Goal: Information Seeking & Learning: Learn about a topic

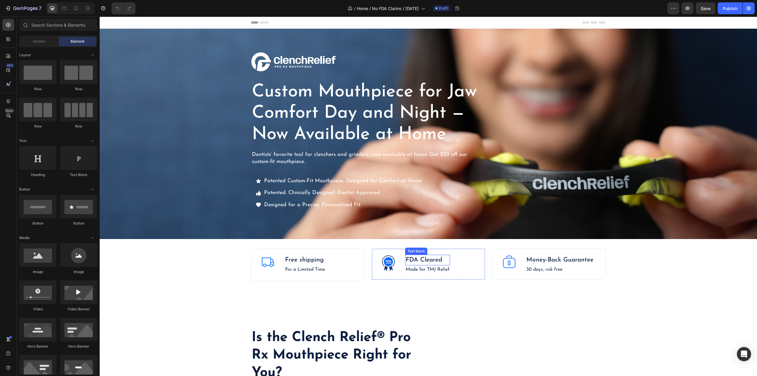
click at [422, 257] on p "FDA Cleared" at bounding box center [428, 259] width 44 height 9
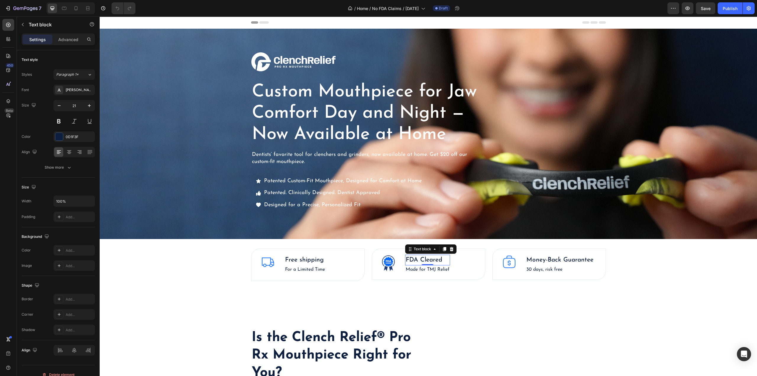
click at [422, 257] on p "FDA Cleared" at bounding box center [428, 259] width 44 height 9
click at [416, 270] on p "Made for TMJ Relief" at bounding box center [428, 269] width 44 height 7
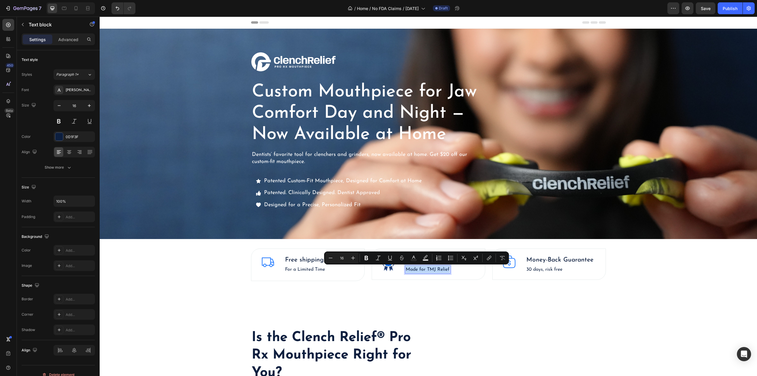
click at [416, 270] on p "Made for TMJ Relief" at bounding box center [428, 269] width 44 height 7
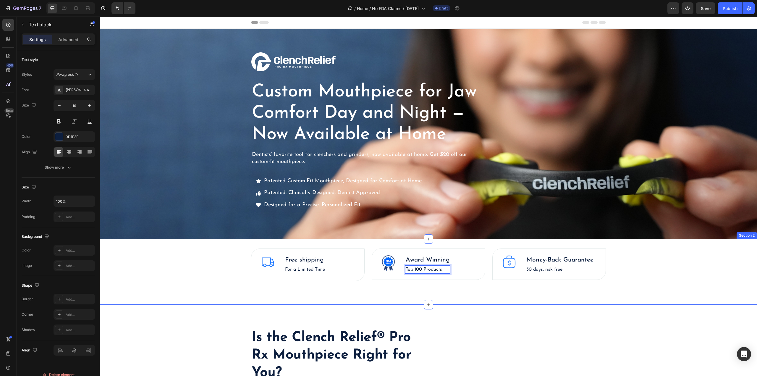
click at [453, 288] on div "Image Free shipping Text block For a Limited Time Text block Text block Row Ima…" at bounding box center [428, 272] width 657 height 66
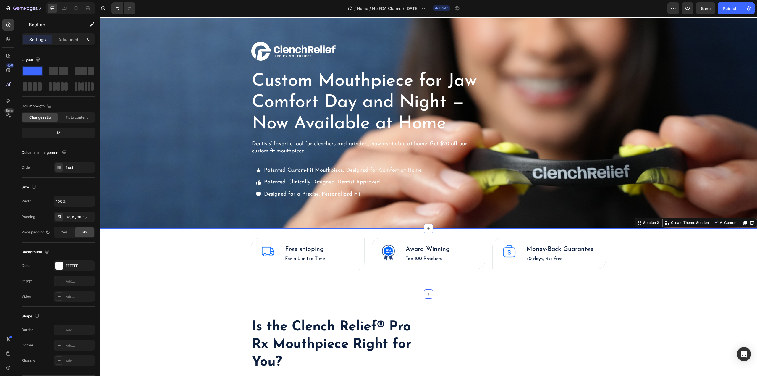
scroll to position [59, 0]
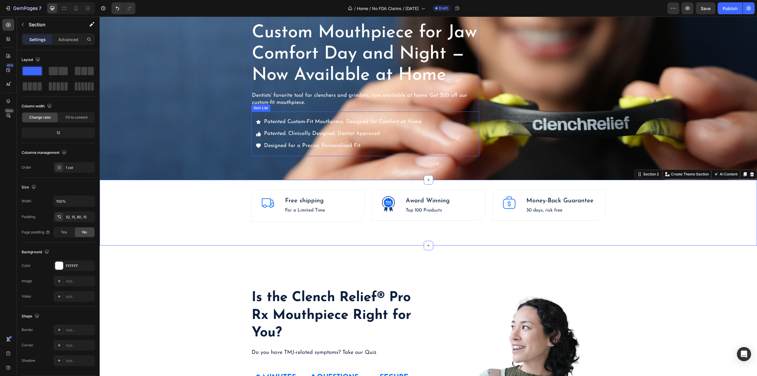
click at [289, 132] on span "Patented. Clinically Designed. Dentist Approved" at bounding box center [322, 133] width 116 height 5
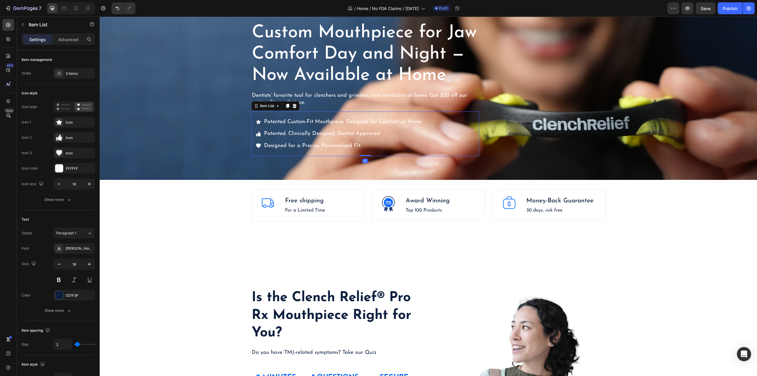
click at [289, 132] on span "Patented. Clinically Designed. Dentist Approved" at bounding box center [322, 133] width 116 height 5
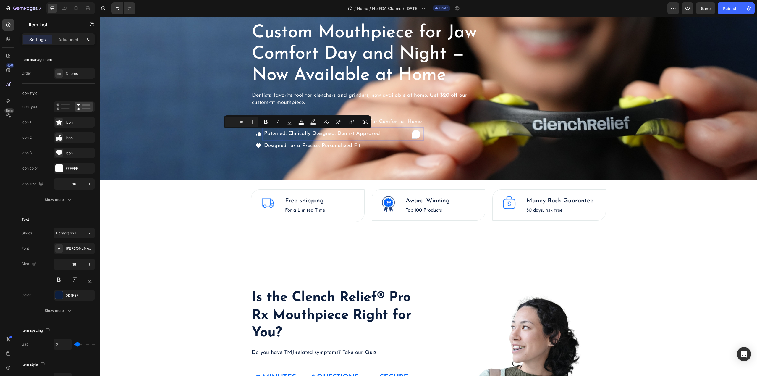
click at [284, 132] on span "Patented. Clinically Designed. Dentist Approved" at bounding box center [322, 133] width 116 height 5
drag, startPoint x: 287, startPoint y: 134, endPoint x: 263, endPoint y: 134, distance: 24.2
click at [264, 134] on span "Patented. Clinically Designed. Dentist Approved" at bounding box center [322, 133] width 116 height 5
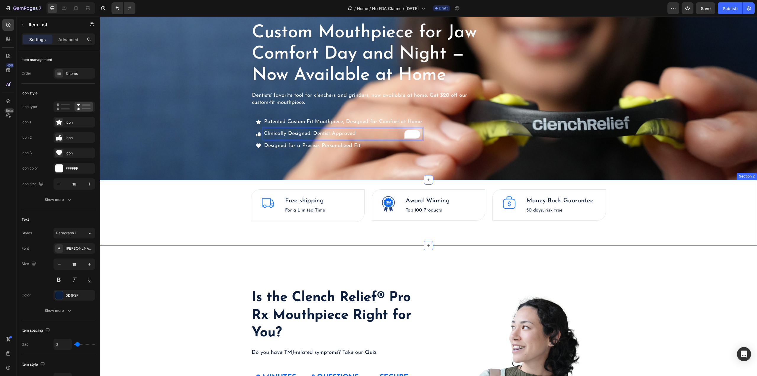
click at [216, 218] on div "Image Free shipping Text block For a Limited Time Text block Text block Row Ima…" at bounding box center [428, 205] width 648 height 33
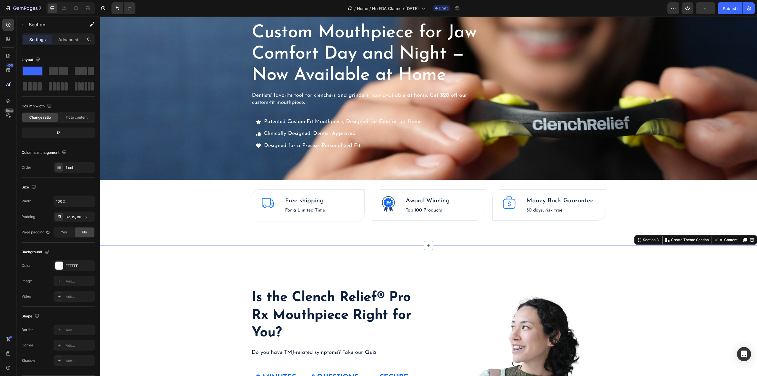
click at [208, 258] on div "Is the Clench Relief® Pro Rx Mouthpiece Right for You? Heading Do you have TMJ-…" at bounding box center [428, 371] width 657 height 253
click at [449, 141] on div "Patented Custom-Fit Mouthpiece, Designed for Comfort at Home Clinically Designe…" at bounding box center [365, 133] width 228 height 45
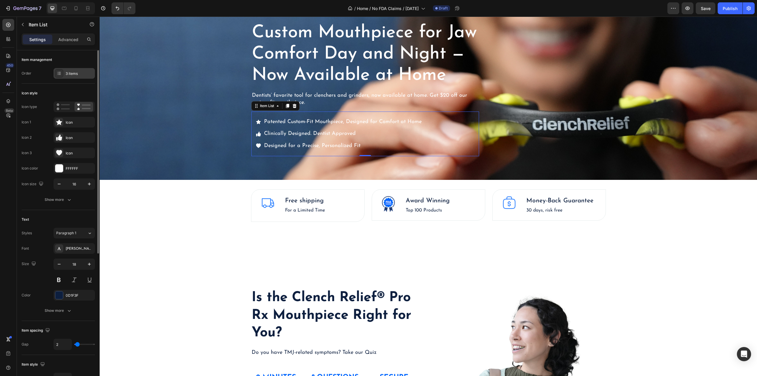
click at [62, 75] on div at bounding box center [59, 73] width 8 height 8
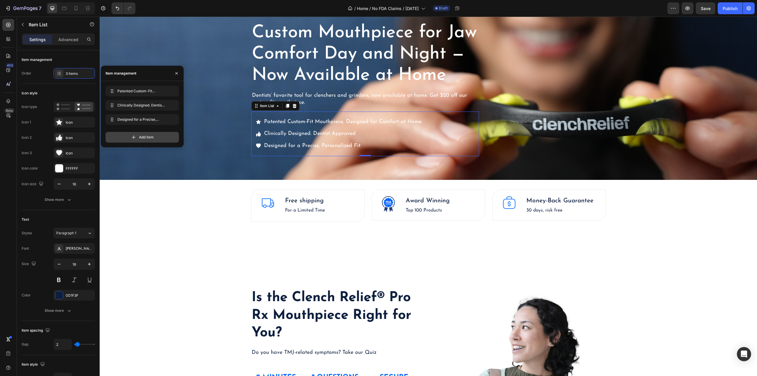
click at [133, 137] on icon at bounding box center [134, 137] width 6 height 6
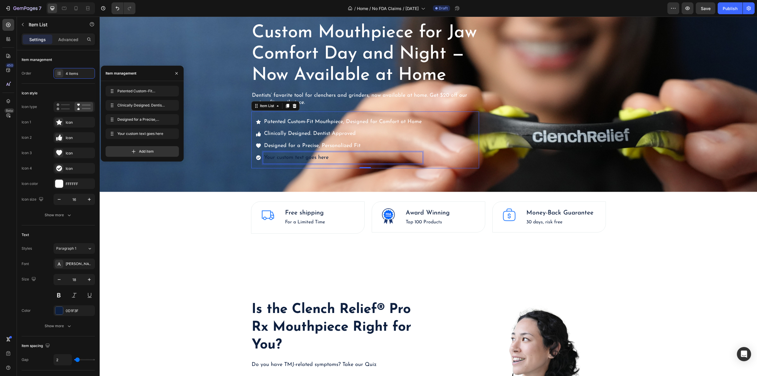
click at [283, 158] on div "Your custom text goes here" at bounding box center [342, 157] width 159 height 11
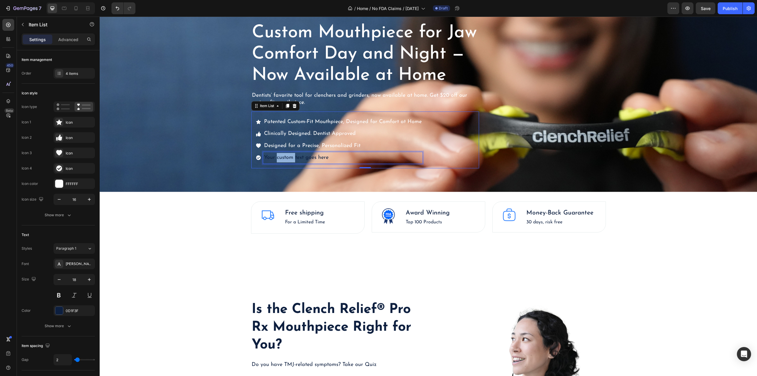
click at [283, 158] on p "Your custom text goes here" at bounding box center [343, 157] width 158 height 9
click at [284, 158] on p "Created by TMJ Expert with 3" at bounding box center [343, 157] width 158 height 9
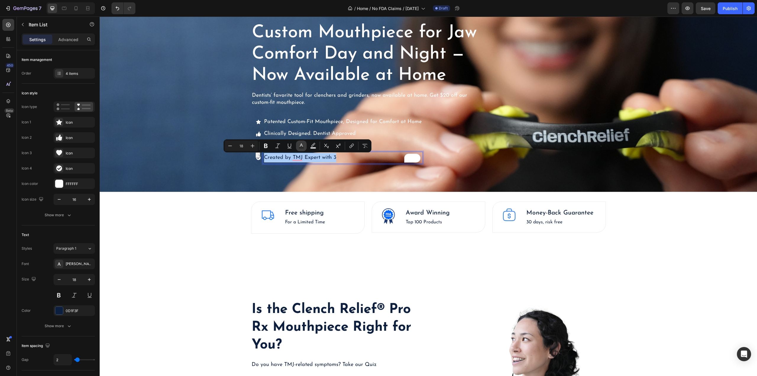
click at [301, 146] on icon "Editor contextual toolbar" at bounding box center [301, 146] width 6 height 6
type input "0D1F3F"
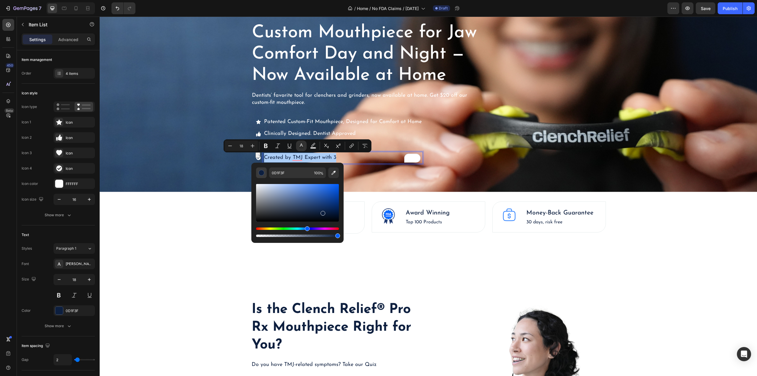
click at [263, 173] on div "Editor contextual toolbar" at bounding box center [261, 173] width 6 height 6
click at [262, 176] on button "Editor contextual toolbar" at bounding box center [261, 172] width 11 height 11
click at [261, 173] on div "Editor contextual toolbar" at bounding box center [261, 173] width 6 height 6
drag, startPoint x: 370, startPoint y: 208, endPoint x: 249, endPoint y: 176, distance: 125.6
type input "FFFFFF"
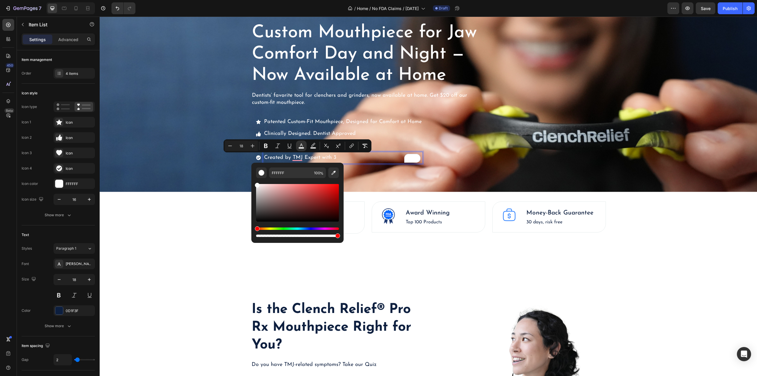
click at [304, 156] on span "Created by TMJ Expert with 3" at bounding box center [300, 157] width 72 height 5
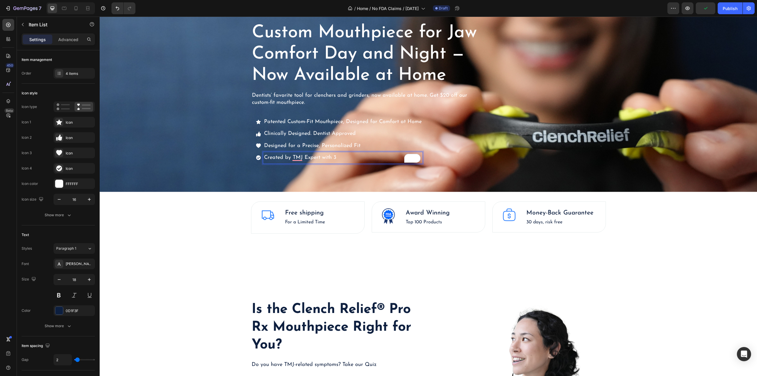
click at [291, 157] on span "Created by TMJ Expert with 3" at bounding box center [300, 157] width 72 height 5
drag, startPoint x: 340, startPoint y: 159, endPoint x: 331, endPoint y: 158, distance: 8.9
click at [326, 158] on p "Created by a TMJ Expert with 3" at bounding box center [343, 157] width 158 height 9
click at [346, 157] on p "Created by a TMJ Expert with 3" at bounding box center [343, 157] width 158 height 9
click at [370, 158] on span "Created by a TMJ Expert with 30+ years of experience" at bounding box center [330, 157] width 132 height 5
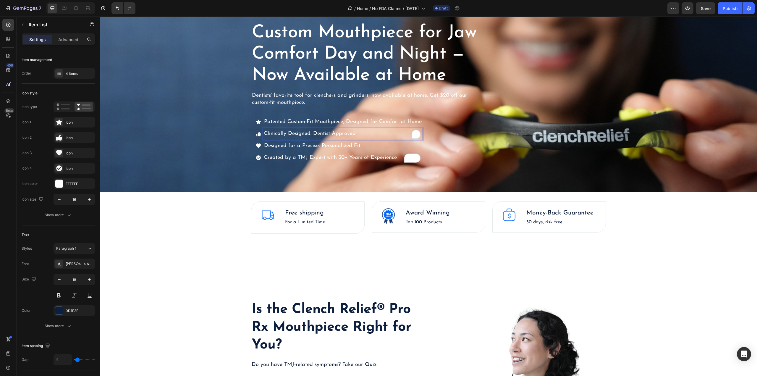
click at [271, 133] on span "Clinically Designed. Dentist Approved" at bounding box center [310, 133] width 92 height 5
click at [72, 7] on div at bounding box center [75, 8] width 9 height 9
type input "14"
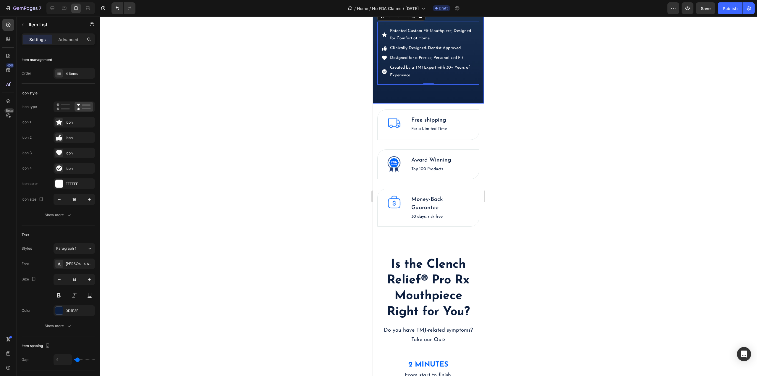
scroll to position [226, 0]
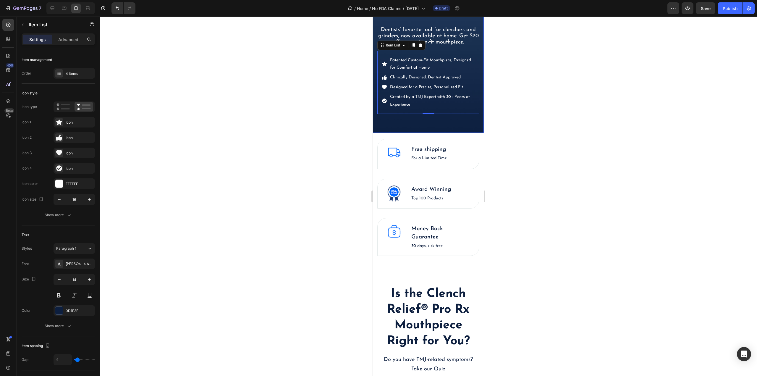
click at [554, 117] on div at bounding box center [428, 196] width 657 height 359
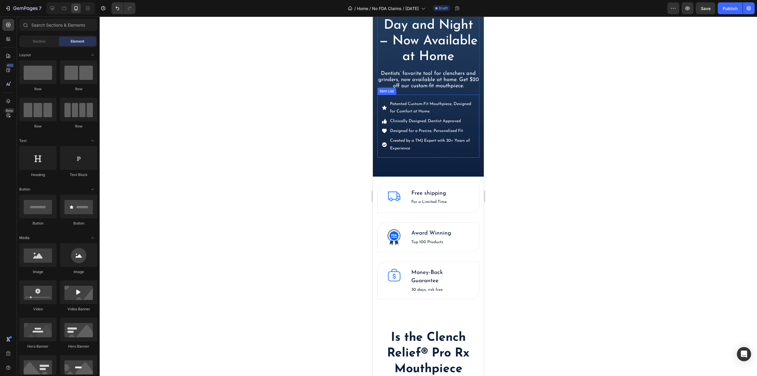
scroll to position [166, 0]
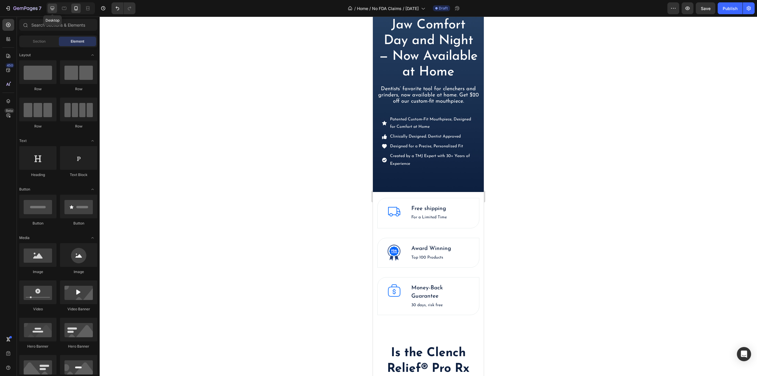
click at [56, 4] on div at bounding box center [52, 8] width 9 height 9
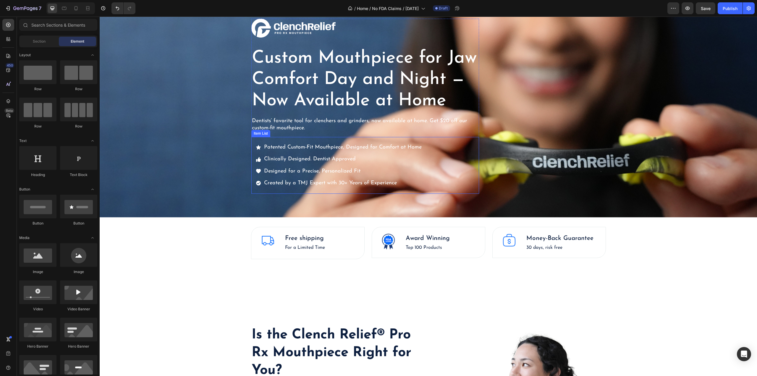
scroll to position [19, 0]
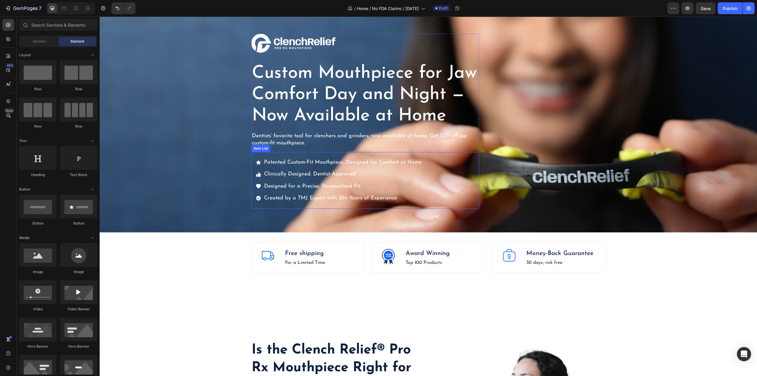
click at [459, 171] on div "Patented Custom-Fit Mouthpiece, Designed for Comfort at Home Clinically Designe…" at bounding box center [365, 180] width 228 height 57
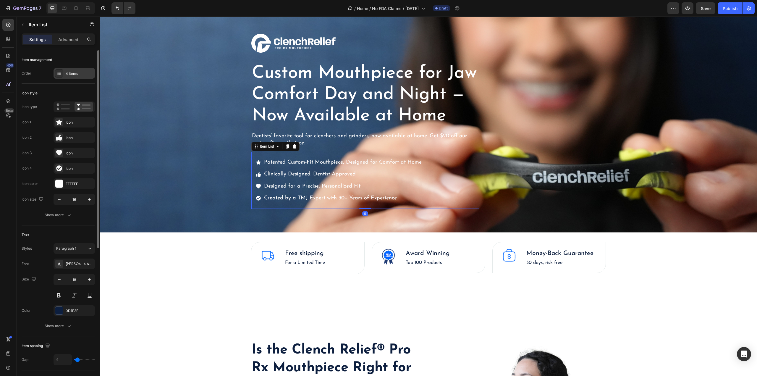
click at [73, 75] on div "4 items" at bounding box center [80, 73] width 28 height 5
click at [307, 171] on span "Clinically Designed. Dentist Approved" at bounding box center [310, 173] width 92 height 5
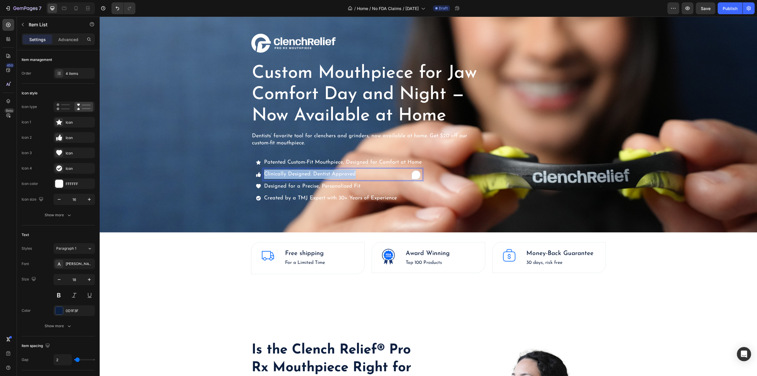
click at [307, 171] on span "Clinically Designed. Dentist Approved" at bounding box center [310, 173] width 92 height 5
click at [279, 174] on span "Clinically Designed. Dentist Approved" at bounding box center [310, 173] width 92 height 5
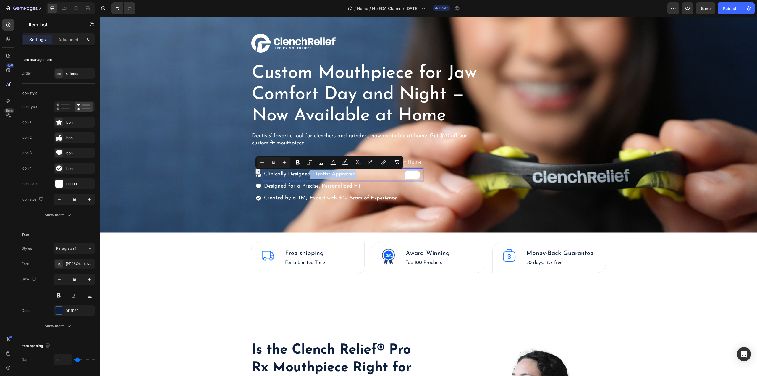
drag, startPoint x: 307, startPoint y: 174, endPoint x: 356, endPoint y: 178, distance: 49.0
click at [356, 178] on p "Clinically Designed. Dentist Approved" at bounding box center [343, 173] width 158 height 9
drag, startPoint x: 287, startPoint y: 173, endPoint x: 367, endPoint y: 177, distance: 80.2
click at [367, 177] on p "Clinically Designed. Dentist Approved" at bounding box center [343, 173] width 158 height 9
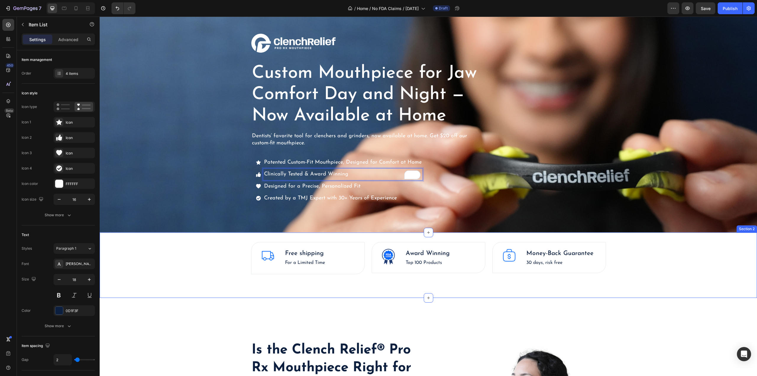
click at [189, 244] on div "Image Free shipping Text block For a Limited Time Text block Text block Row Ima…" at bounding box center [428, 258] width 648 height 33
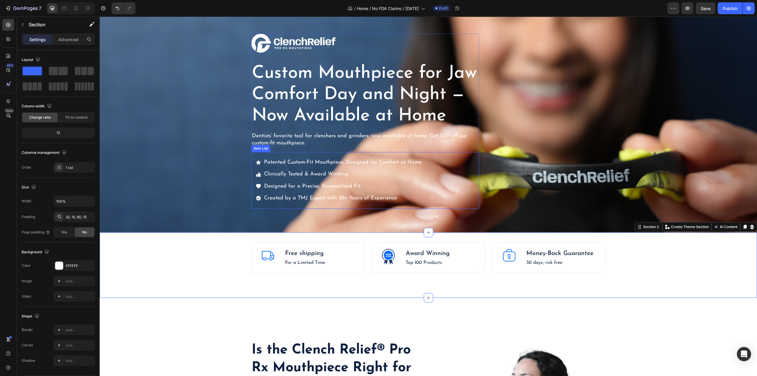
click at [256, 200] on icon at bounding box center [258, 198] width 5 height 5
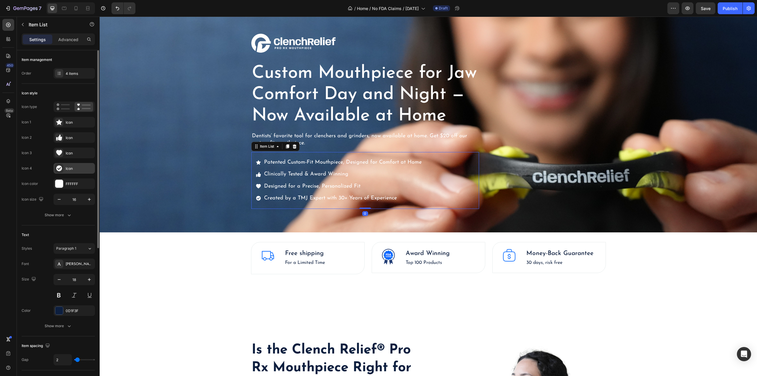
click at [62, 168] on div at bounding box center [59, 168] width 8 height 8
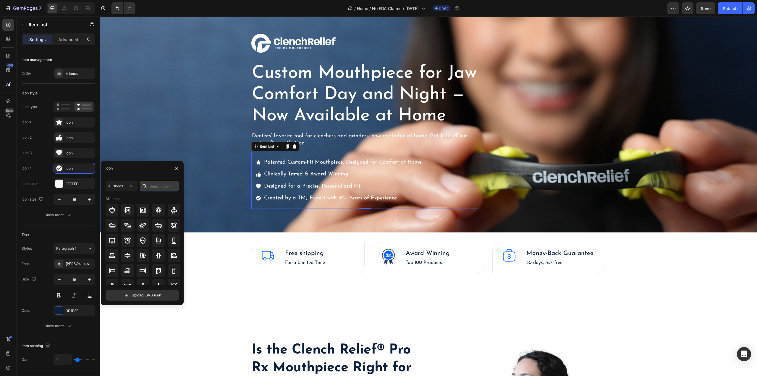
click at [156, 187] on input "text" at bounding box center [159, 186] width 39 height 11
type input "Profiel"
type input "tooth"
click at [146, 269] on icon at bounding box center [142, 270] width 7 height 7
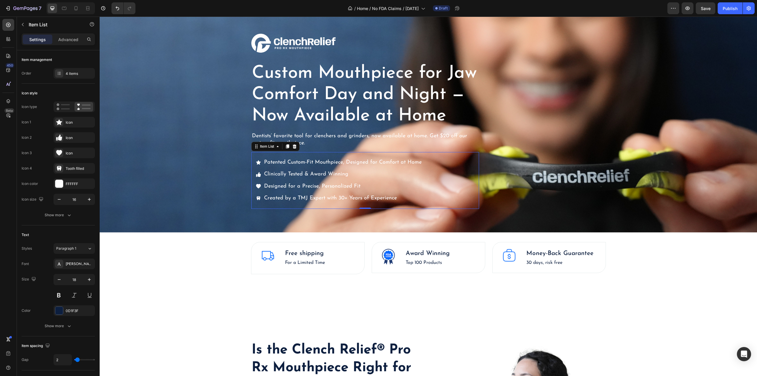
click at [258, 175] on icon at bounding box center [258, 174] width 5 height 5
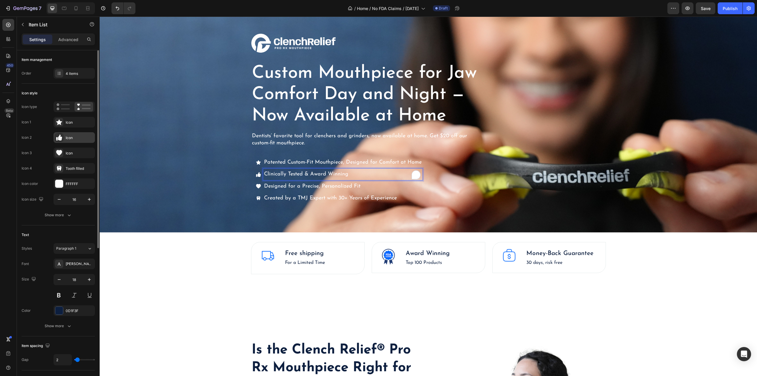
click at [66, 138] on div "Icon" at bounding box center [80, 137] width 28 height 5
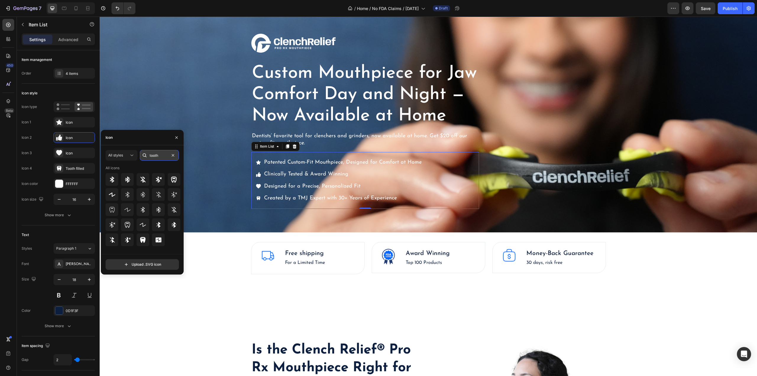
click at [161, 154] on input "tooth" at bounding box center [159, 155] width 39 height 11
type input "W"
type input "Award"
click at [157, 212] on icon at bounding box center [158, 209] width 7 height 7
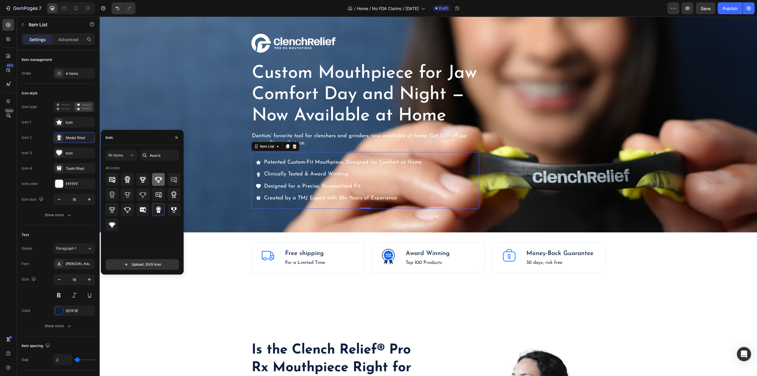
click at [159, 180] on icon at bounding box center [158, 179] width 7 height 7
click at [112, 225] on icon at bounding box center [112, 224] width 7 height 5
click at [161, 213] on icon at bounding box center [158, 209] width 7 height 7
click at [109, 224] on icon at bounding box center [112, 224] width 7 height 7
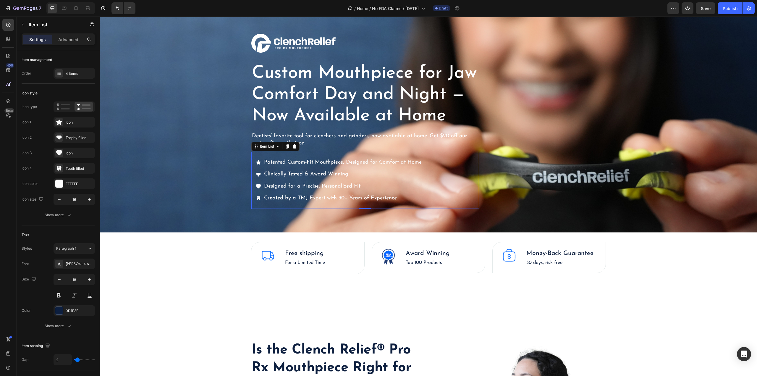
click at [5, 171] on div "450 Beta" at bounding box center [8, 176] width 12 height 314
click at [72, 73] on div "4 items" at bounding box center [80, 73] width 28 height 5
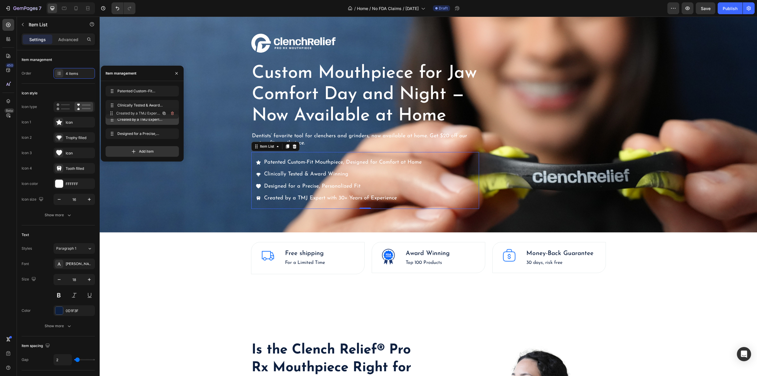
drag, startPoint x: 109, startPoint y: 133, endPoint x: 109, endPoint y: 113, distance: 20.4
drag, startPoint x: 114, startPoint y: 119, endPoint x: 111, endPoint y: 105, distance: 14.4
drag, startPoint x: 111, startPoint y: 105, endPoint x: 111, endPoint y: 117, distance: 12.4
drag, startPoint x: 111, startPoint y: 117, endPoint x: 111, endPoint y: 104, distance: 13.0
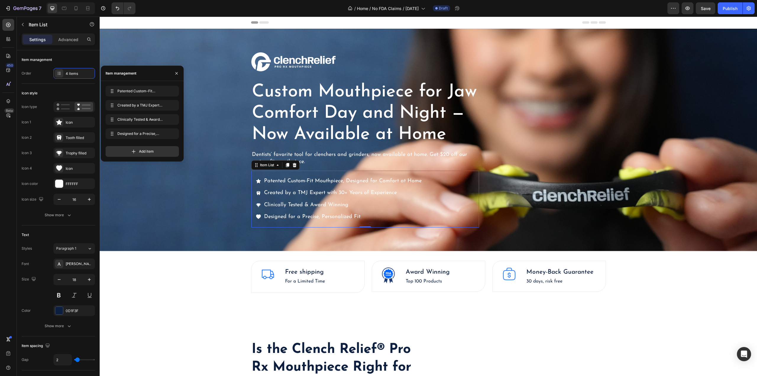
scroll to position [19, 0]
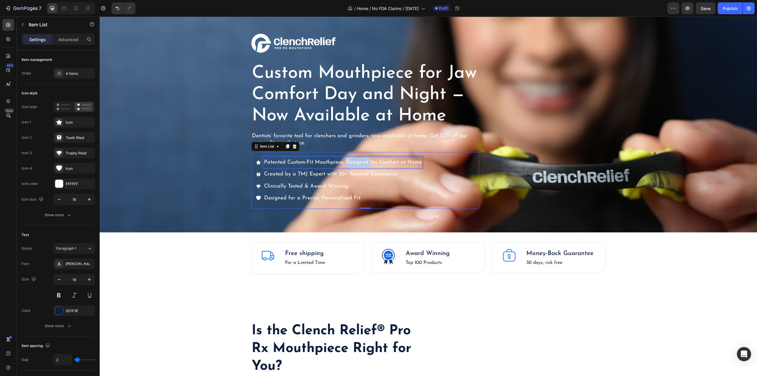
click at [343, 161] on span "Patented Custom-Fit Mouthpiece, Designed for Comfort at Home" at bounding box center [343, 162] width 158 height 5
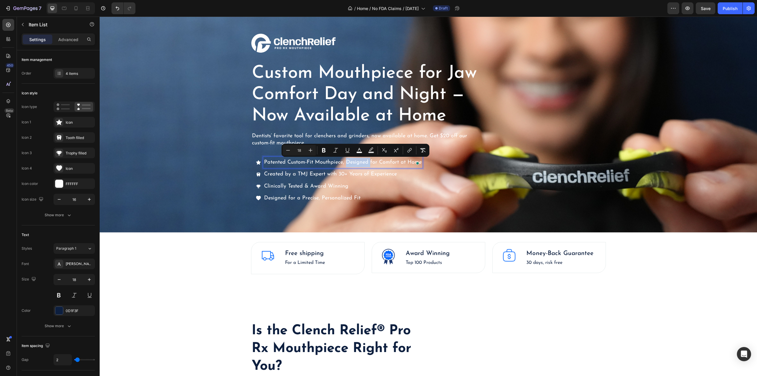
click at [349, 162] on span "Patented Custom-Fit Mouthpiece, Designed for Comfort at Home" at bounding box center [343, 162] width 158 height 5
click at [344, 161] on span "Patented Custom-Fit Mouthpiece, Designed for Comfort at Home" at bounding box center [343, 162] width 158 height 5
click at [396, 163] on span "Patented Custom-Fit Mouthpiece, Designed for Comfort at Home" at bounding box center [343, 162] width 158 height 5
drag, startPoint x: 399, startPoint y: 163, endPoint x: 426, endPoint y: 162, distance: 27.5
click at [426, 162] on div "Patented Custom-Fit Mouthpiece, Designed for Comfort at Home Created by a TMJ E…" at bounding box center [365, 180] width 228 height 57
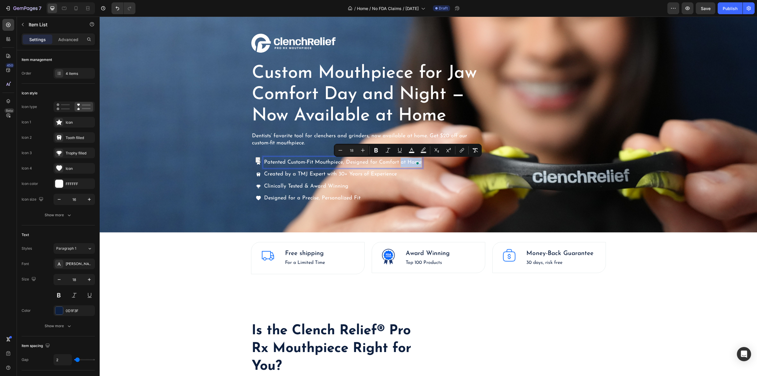
copy span "at Home"
click at [348, 196] on span "Designed for a Precise, Personalized Fit" at bounding box center [312, 197] width 96 height 5
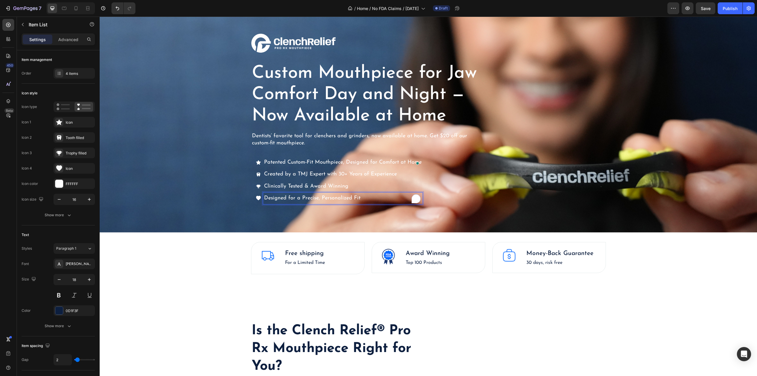
click at [362, 196] on p "Designed for a Precise, Personalized Fit" at bounding box center [343, 197] width 158 height 9
click at [347, 162] on span "Patented Custom-Fit Mouthpiece, Designed for Comfort at Home" at bounding box center [343, 162] width 158 height 5
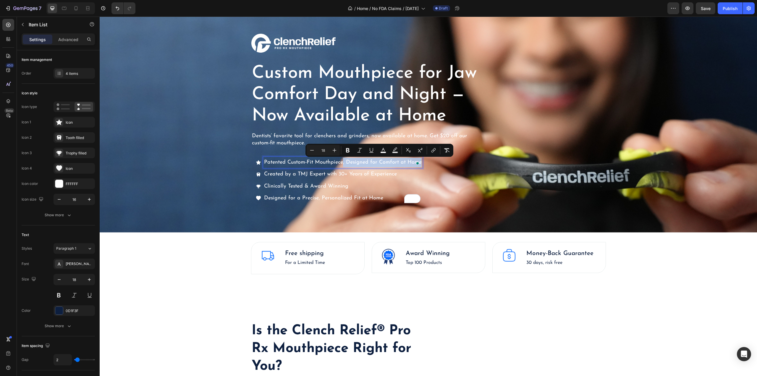
drag, startPoint x: 340, startPoint y: 162, endPoint x: 419, endPoint y: 161, distance: 79.2
click at [419, 161] on div "Patented Custom-Fit Mouthpiece, Designed for Comfort at Home" at bounding box center [342, 162] width 159 height 11
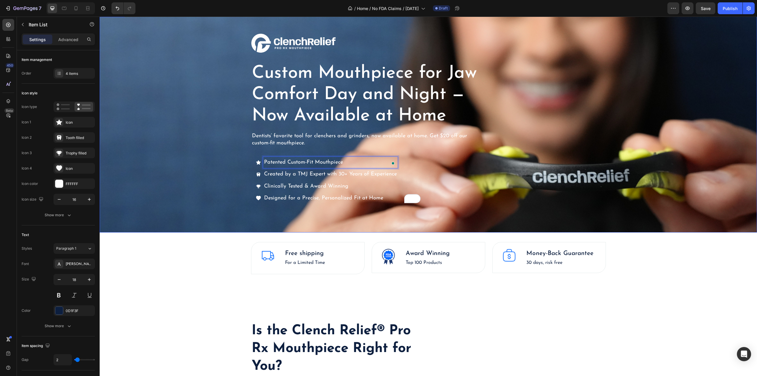
click at [216, 174] on div "Overlay" at bounding box center [428, 121] width 657 height 222
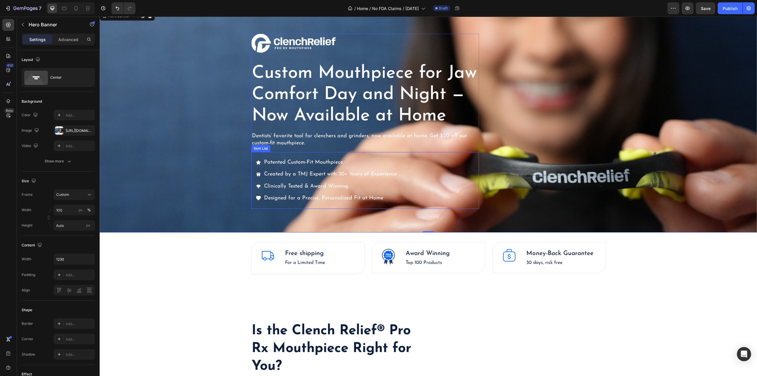
click at [308, 163] on span "Patented Custom-Fit Mouthpiece" at bounding box center [303, 162] width 79 height 5
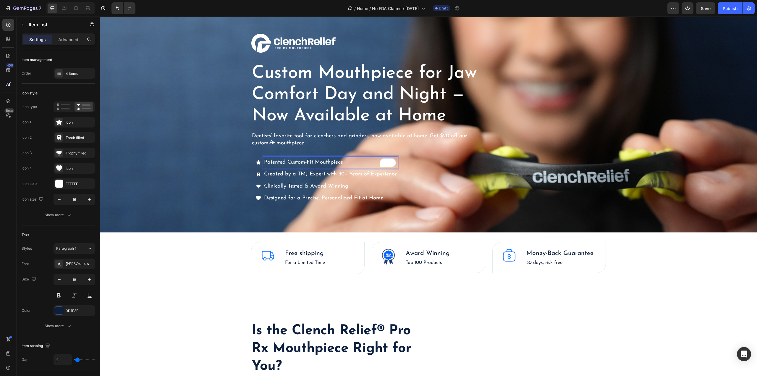
click at [310, 163] on span "Patented Custom-Fit Mouthpiece" at bounding box center [303, 162] width 79 height 5
click at [309, 163] on span "Patented Custom-Fit Mouthpiece" at bounding box center [303, 162] width 79 height 5
click at [313, 163] on span "Patented Custom-Fit Mouthpiece" at bounding box center [303, 162] width 79 height 5
drag, startPoint x: 286, startPoint y: 162, endPoint x: 310, endPoint y: 163, distance: 24.6
click at [310, 163] on span "Patented Custom-Fit Mouthpiece" at bounding box center [303, 162] width 79 height 5
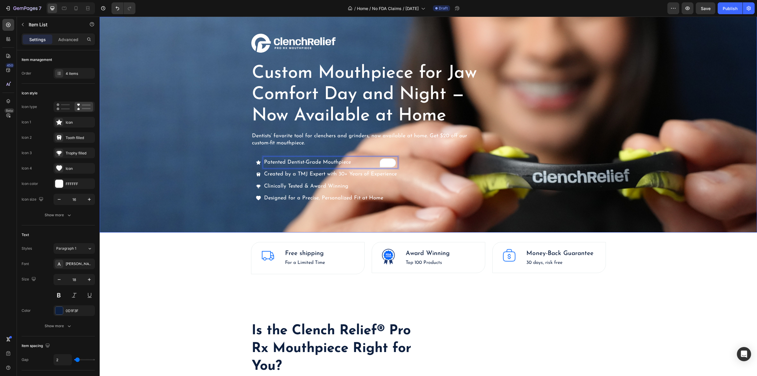
click at [170, 154] on div "Overlay" at bounding box center [428, 121] width 657 height 222
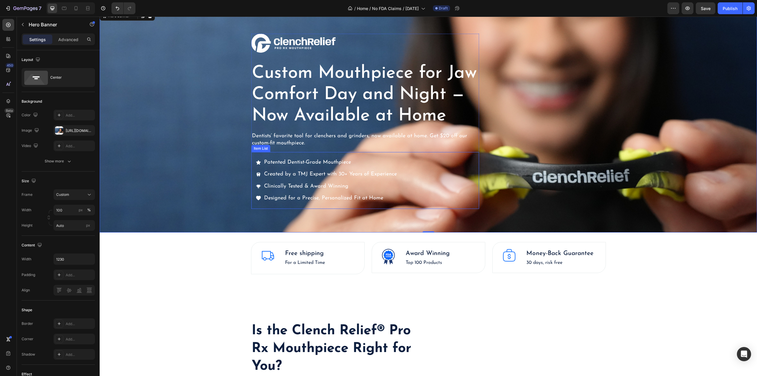
click at [317, 174] on span "Created by a TMJ Expert with 30+ Years of Experience" at bounding box center [330, 173] width 133 height 5
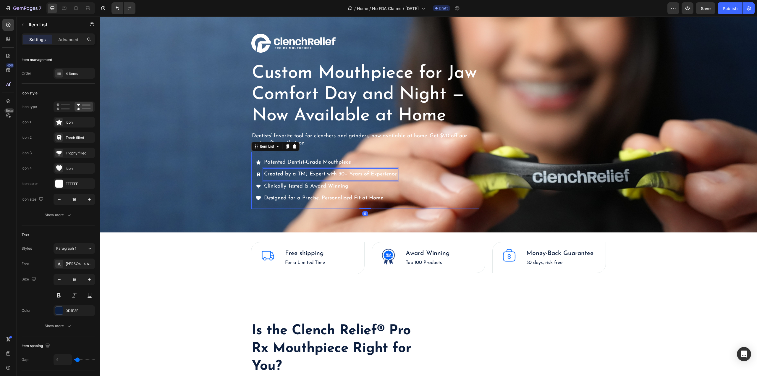
click at [323, 174] on span "Created by a TMJ Expert with 30+ Years of Experience" at bounding box center [330, 173] width 133 height 5
click at [325, 174] on span "Created by a TMJ Expert with 30+ Years of Experience" at bounding box center [330, 173] width 133 height 5
click at [75, 8] on icon at bounding box center [76, 8] width 6 height 6
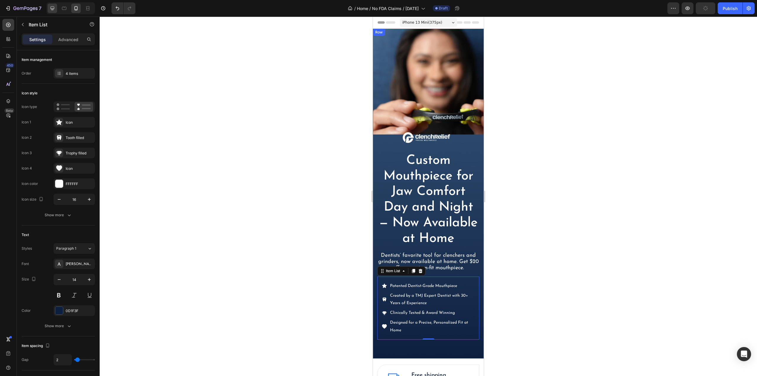
click at [56, 6] on div at bounding box center [52, 8] width 9 height 9
type input "18"
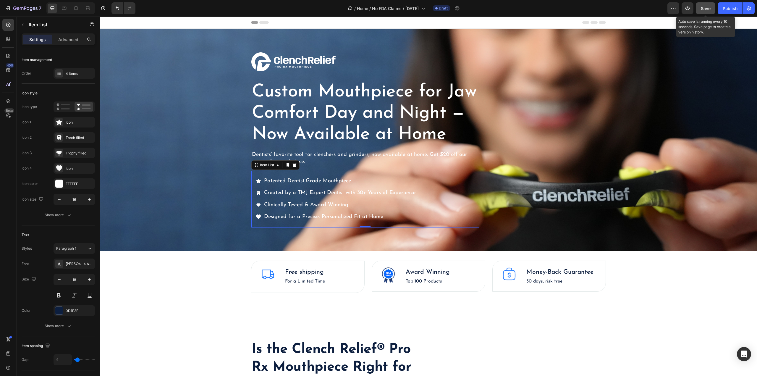
click at [708, 7] on span "Save" at bounding box center [706, 8] width 10 height 5
click at [689, 7] on icon "button" at bounding box center [687, 8] width 6 height 6
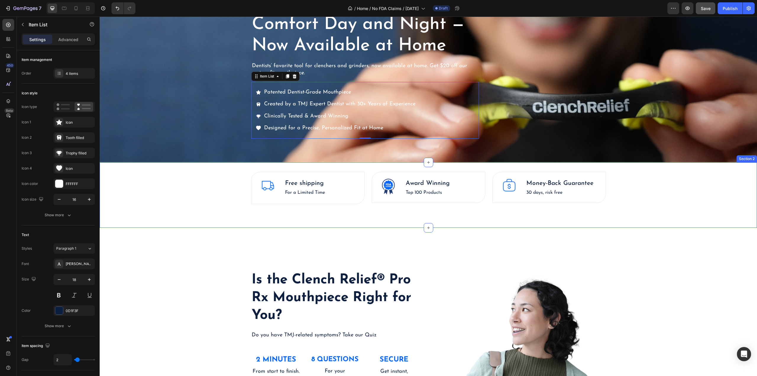
click at [180, 200] on div "Image Free shipping Text block For a Limited Time Text block Text block Row Ima…" at bounding box center [428, 188] width 648 height 33
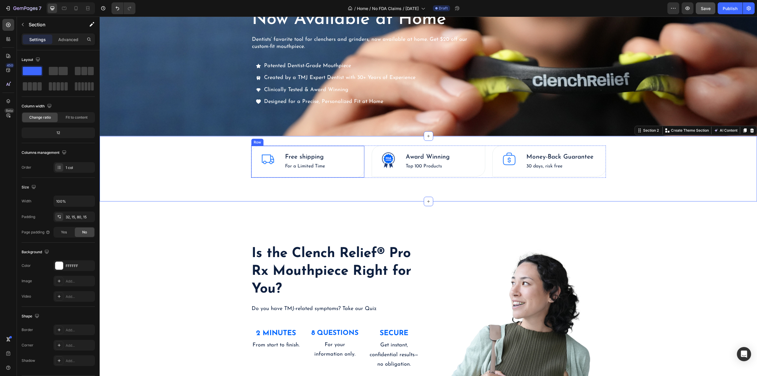
scroll to position [118, 0]
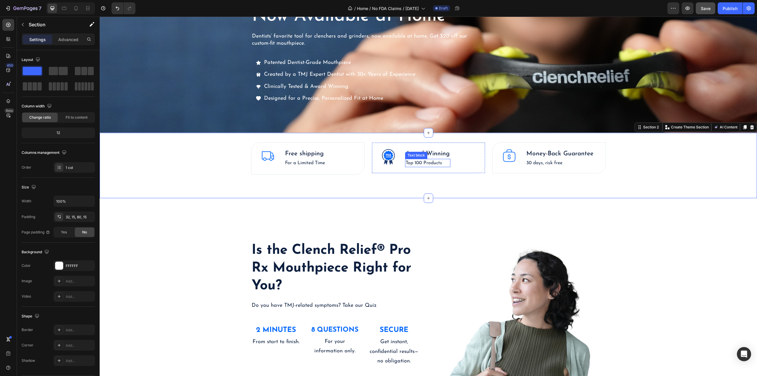
click at [428, 164] on p "Top 100 Products" at bounding box center [428, 162] width 44 height 7
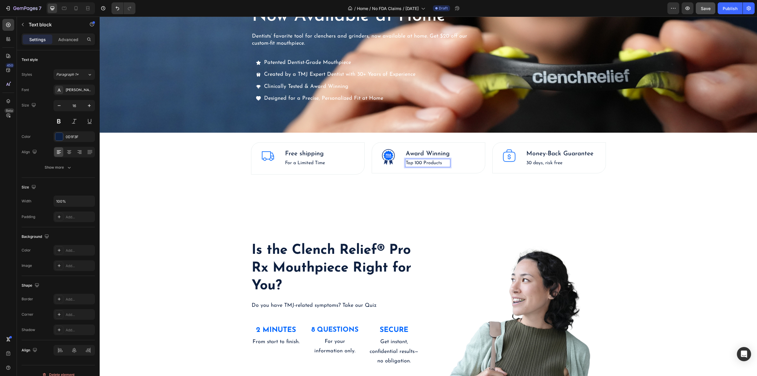
click at [441, 164] on p "Top 100 Products" at bounding box center [428, 162] width 44 height 7
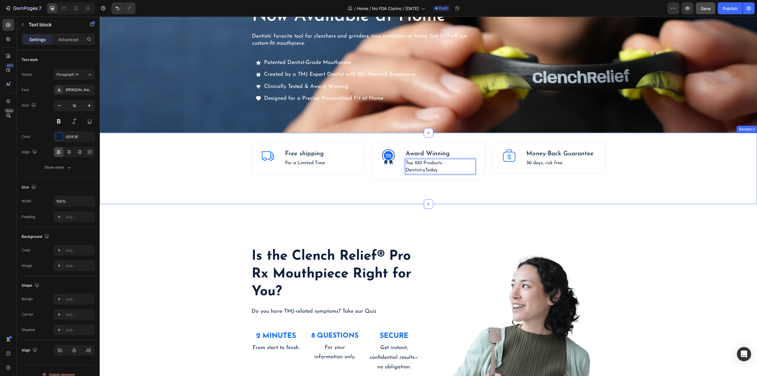
click at [688, 170] on div "Image Free shipping Text block For a Limited Time Text block Text block Row Ima…" at bounding box center [428, 161] width 648 height 38
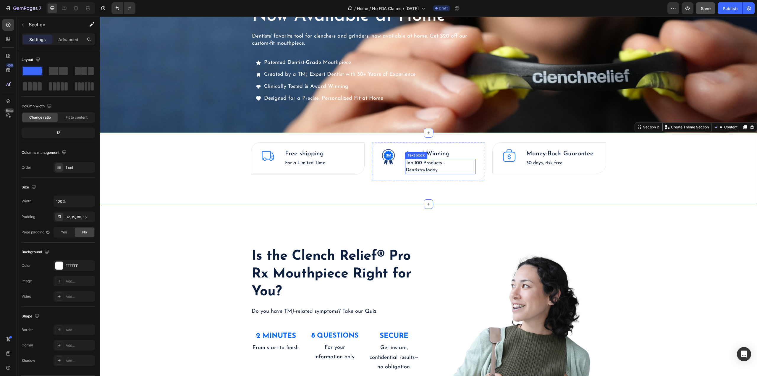
click at [422, 162] on p "Top 100 Products - DentistryToday" at bounding box center [440, 166] width 69 height 14
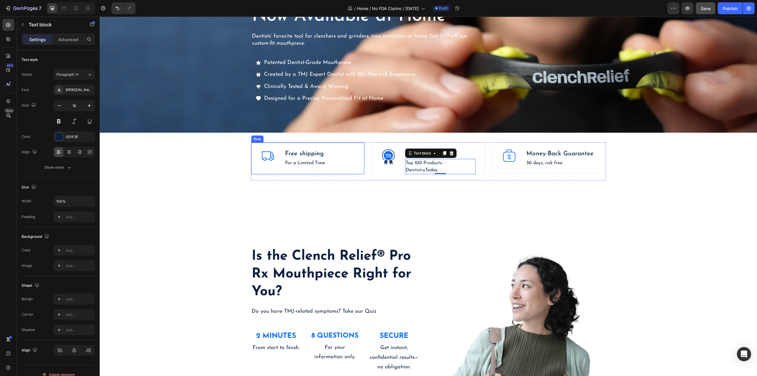
click at [342, 155] on div "Image Free shipping Text block For a Limited Time Text block Text block Row" at bounding box center [308, 158] width 114 height 33
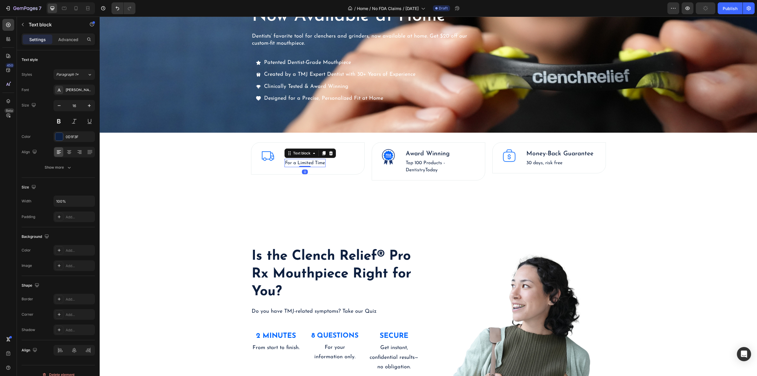
click at [323, 161] on p "For a Limited Time" at bounding box center [305, 162] width 40 height 7
click at [320, 163] on p "For a Limited Time" at bounding box center [305, 162] width 40 height 7
click at [322, 163] on p "For a Limited Time" at bounding box center [305, 162] width 40 height 7
click at [323, 163] on p "For a Limited Time" at bounding box center [305, 162] width 40 height 7
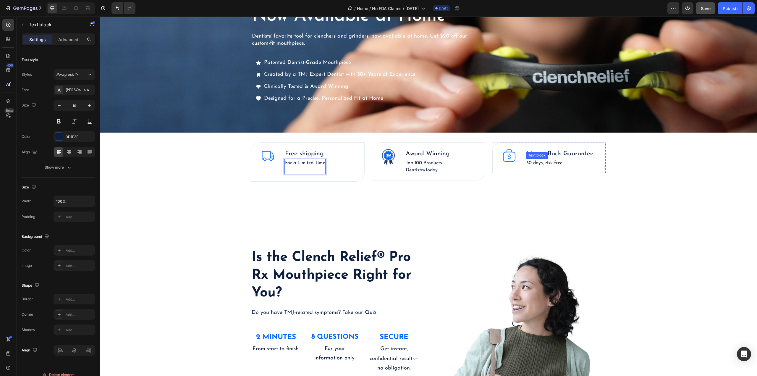
click at [559, 161] on p "30 days, risk free" at bounding box center [559, 162] width 67 height 7
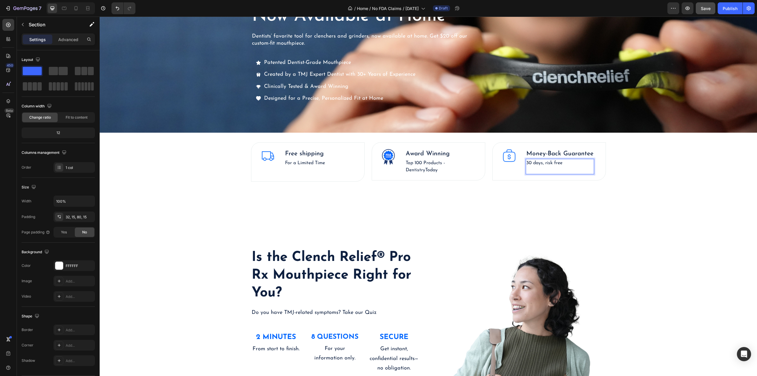
click at [653, 175] on div "Image Free shipping Text block For a Limited Time Text block Text block Row Ima…" at bounding box center [428, 162] width 648 height 40
click at [117, 8] on icon "Undo/Redo" at bounding box center [118, 9] width 4 height 4
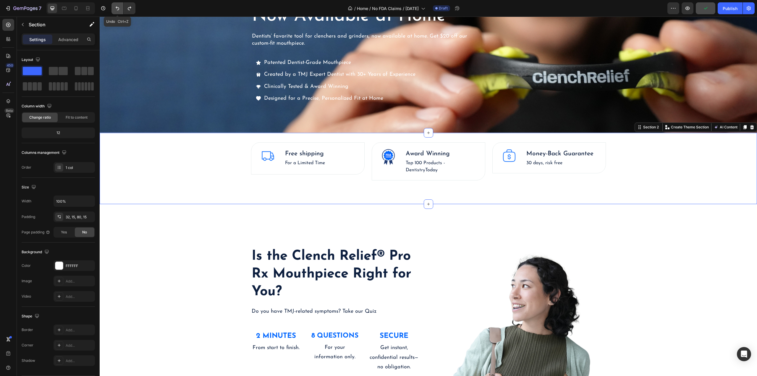
click at [117, 8] on icon "Undo/Redo" at bounding box center [118, 9] width 4 height 4
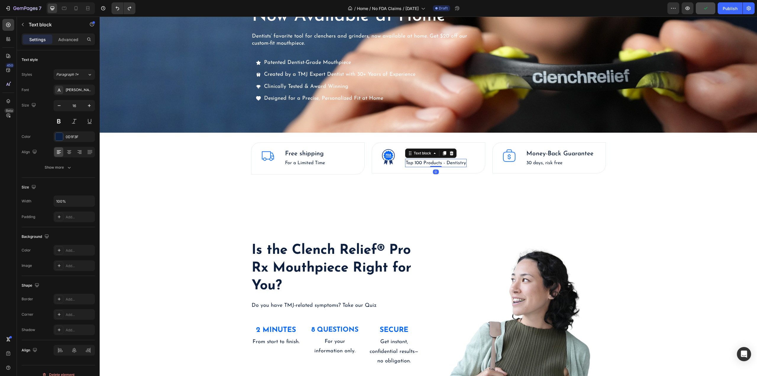
click at [458, 165] on p "Top 100 Products - Dentistry" at bounding box center [436, 162] width 60 height 7
click at [446, 163] on p "Top 100 Products - Dentistry" at bounding box center [436, 162] width 60 height 7
drag, startPoint x: 445, startPoint y: 163, endPoint x: 463, endPoint y: 164, distance: 18.7
click at [463, 164] on p "Top 100 Products - Dentistry" at bounding box center [436, 162] width 60 height 7
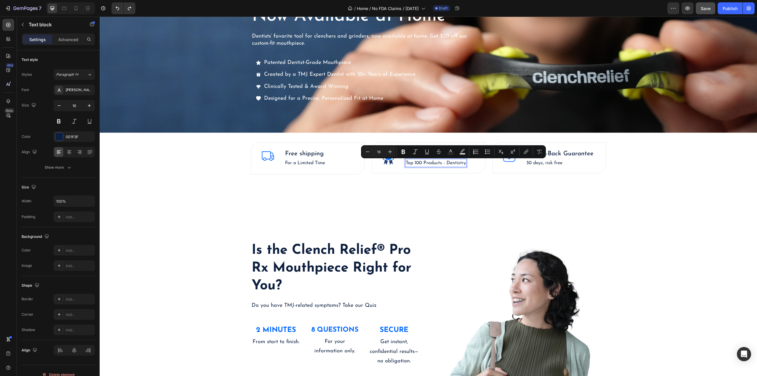
click at [441, 162] on p "Top 100 Products - Dentistry" at bounding box center [436, 162] width 60 height 7
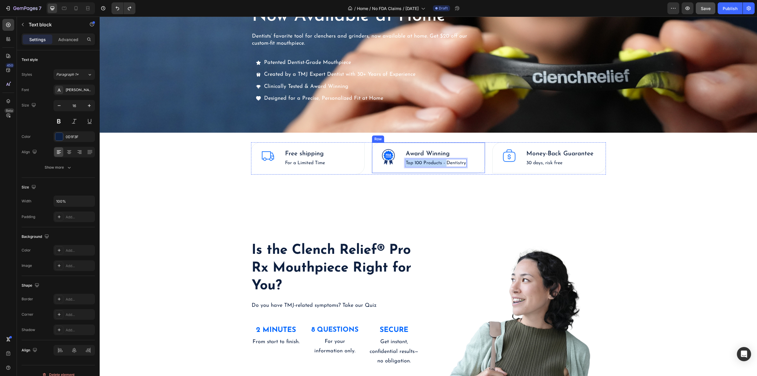
drag, startPoint x: 445, startPoint y: 162, endPoint x: 401, endPoint y: 159, distance: 43.9
click at [401, 159] on div "Image Award Winning Text block Top 100 Products - Dentistry Text block 0 Row" at bounding box center [429, 157] width 114 height 31
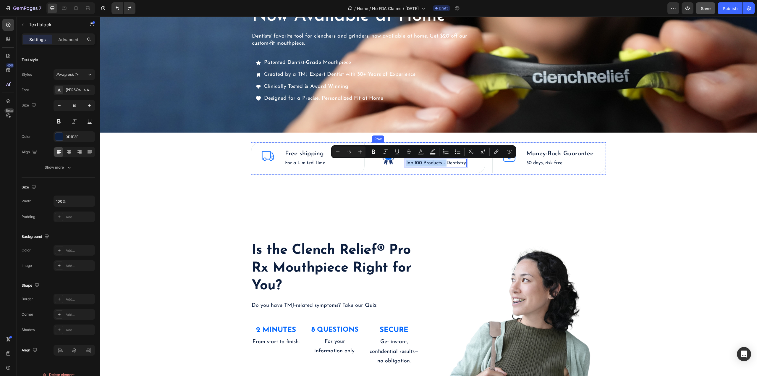
copy p "Top 100 Products -"
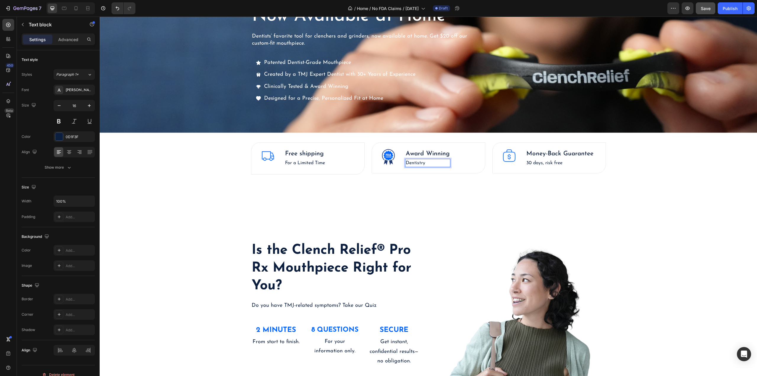
click at [435, 162] on p "Dentistry" at bounding box center [428, 162] width 44 height 7
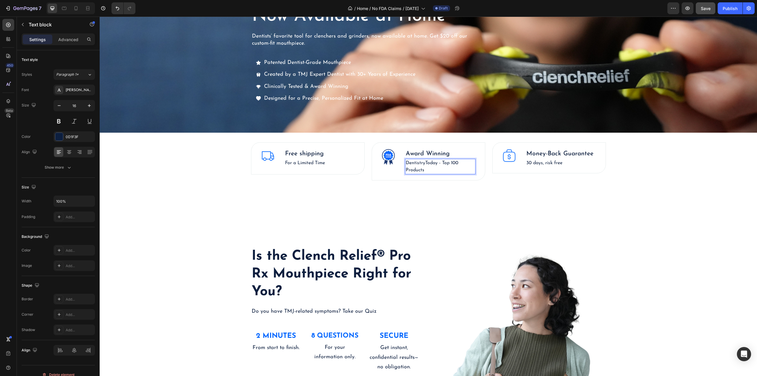
click at [441, 162] on p "DentistryToday - Top 100 Products" at bounding box center [440, 166] width 69 height 14
click at [427, 170] on p "DentistryToday Top 100 Products" at bounding box center [440, 166] width 69 height 14
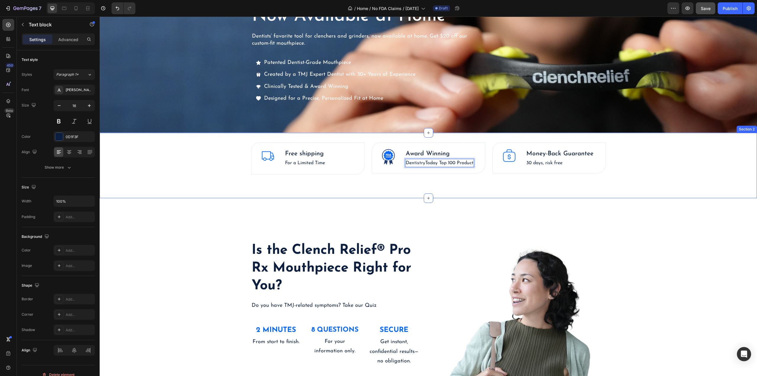
click at [464, 189] on div "Image Free shipping Text block For a Limited Time Text block Text block Row Ima…" at bounding box center [428, 166] width 657 height 66
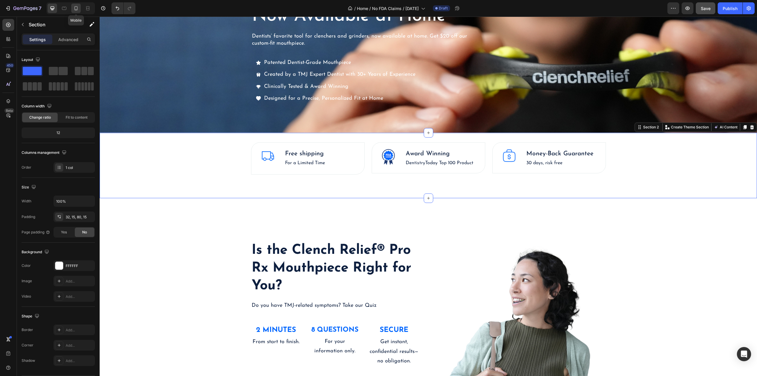
click at [74, 9] on icon at bounding box center [76, 8] width 6 height 6
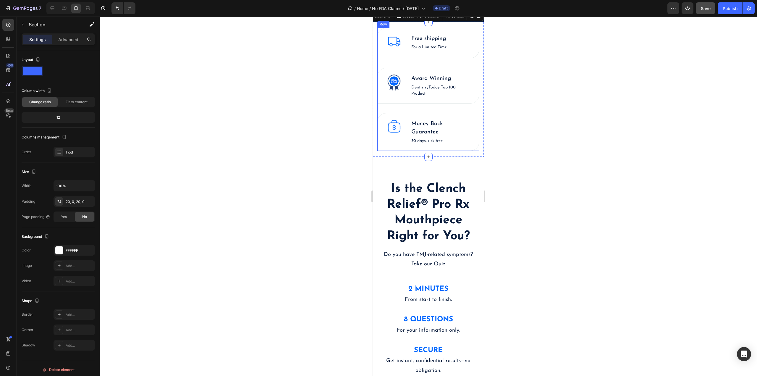
scroll to position [337, 0]
click at [534, 127] on div at bounding box center [428, 196] width 657 height 359
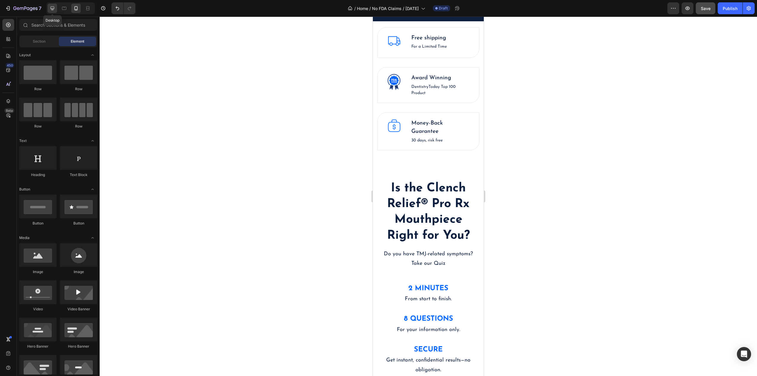
click at [56, 6] on div at bounding box center [52, 8] width 9 height 9
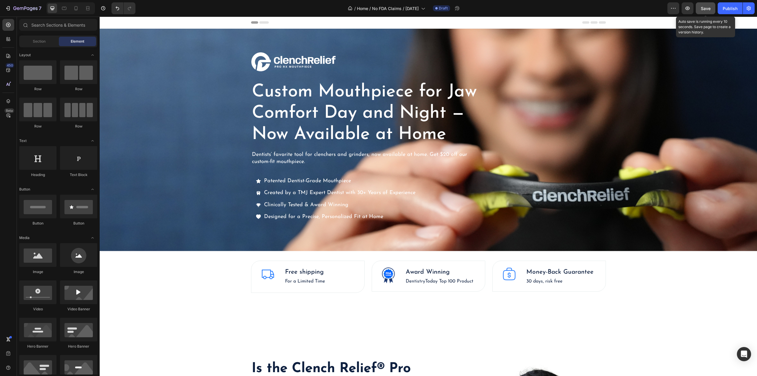
click at [703, 11] on div "Save" at bounding box center [706, 8] width 10 height 6
click at [198, 152] on div "Overlay" at bounding box center [428, 140] width 657 height 222
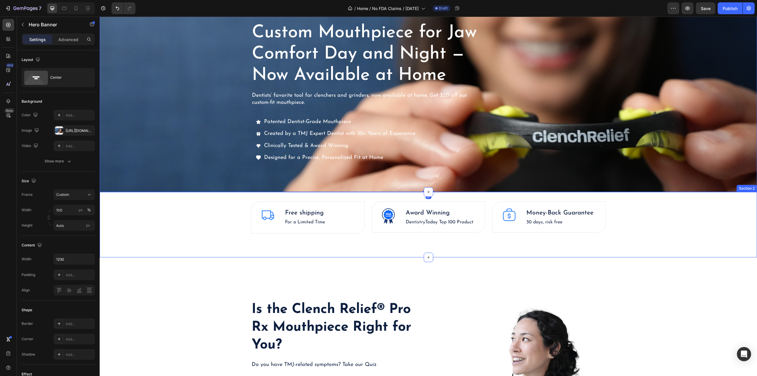
click at [190, 219] on div "Image Free shipping Text block For a Limited Time Text block Text block Row Ima…" at bounding box center [428, 217] width 648 height 33
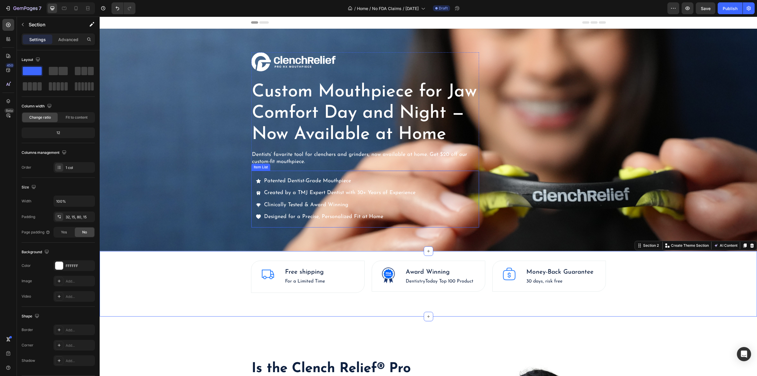
click at [442, 179] on div "Patented Dentist-Grade Mouthpiece Created by a TMJ Expert Dentist with 30+ Year…" at bounding box center [365, 199] width 228 height 57
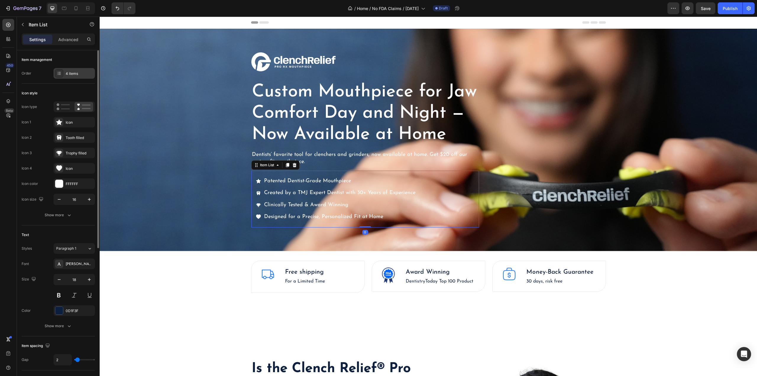
click at [79, 78] on div "4 items" at bounding box center [74, 73] width 41 height 11
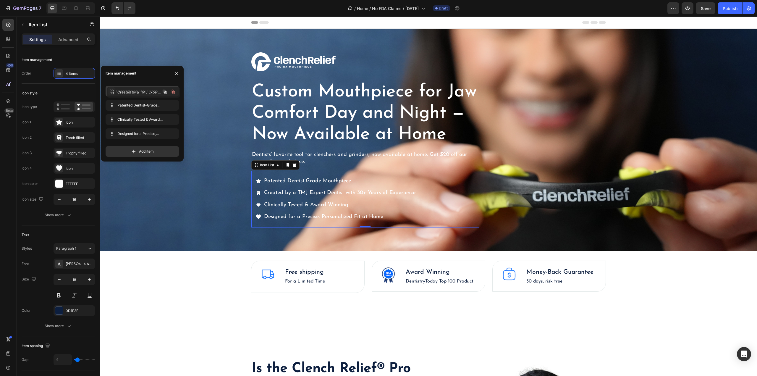
drag, startPoint x: 109, startPoint y: 104, endPoint x: 111, endPoint y: 90, distance: 13.9
click at [173, 194] on div "Overlay" at bounding box center [428, 140] width 657 height 222
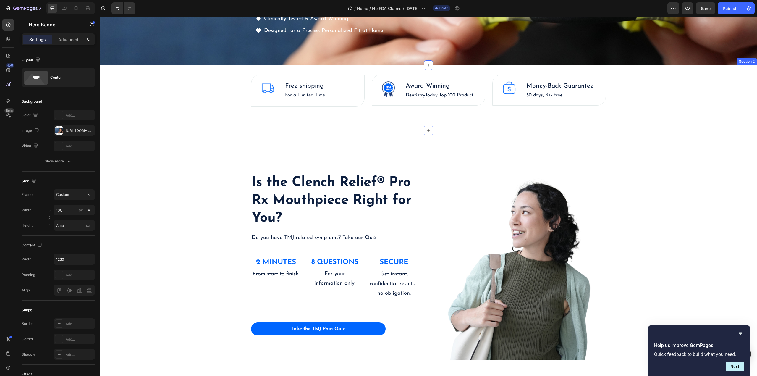
scroll to position [237, 0]
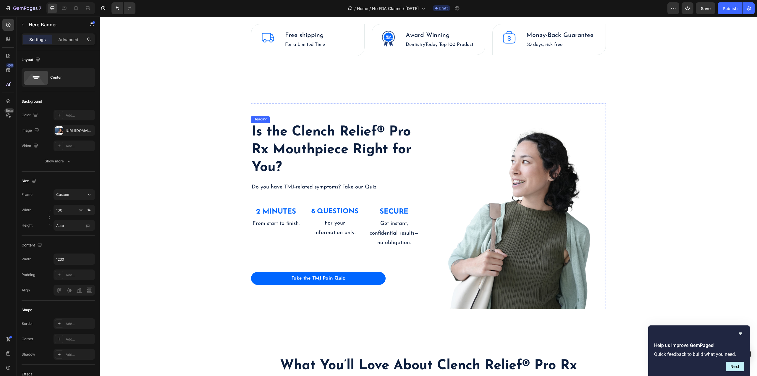
click at [322, 134] on strong "Is the Clench Relief® Pro Rx Mouthpiece Right for You?" at bounding box center [332, 149] width 160 height 49
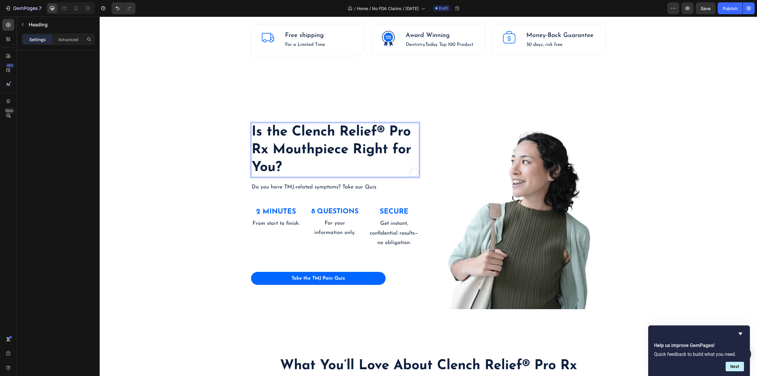
click at [382, 137] on strong "Is the Clench Relief® Pro Rx Mouthpiece Right for You?" at bounding box center [332, 149] width 160 height 49
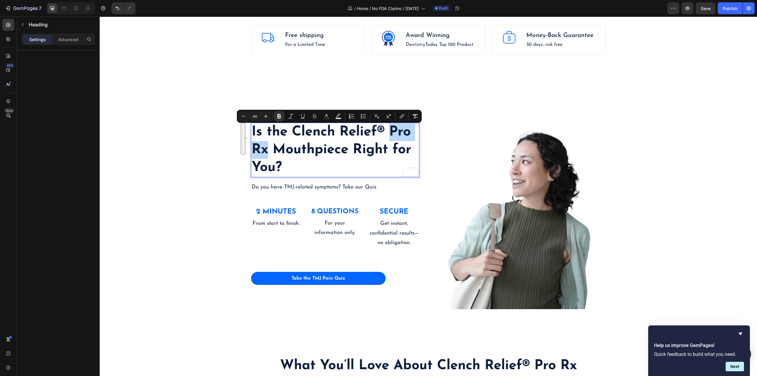
drag, startPoint x: 388, startPoint y: 133, endPoint x: 265, endPoint y: 146, distance: 124.2
click at [265, 146] on strong "Is the Clench Relief® Pro Rx Mouthpiece Right for You?" at bounding box center [332, 149] width 160 height 49
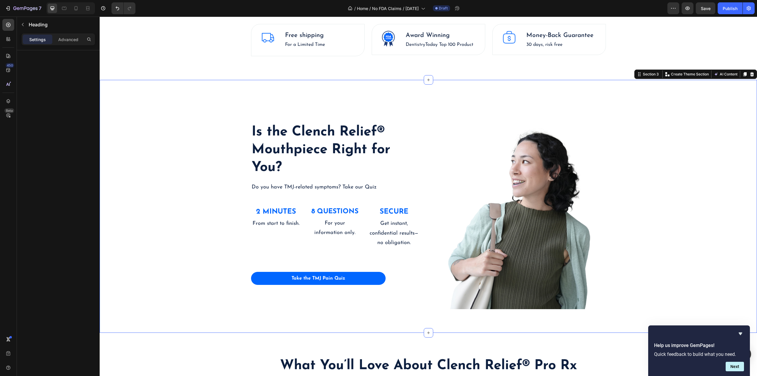
click at [161, 124] on div "⁠⁠⁠⁠⁠⁠⁠ Is the Clench Relief® Mouthpiece Right for You? Heading Do you have TMJ…" at bounding box center [428, 205] width 648 height 205
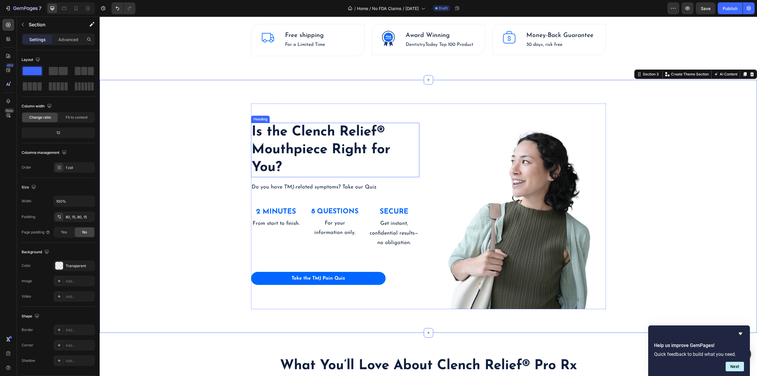
click at [281, 142] on p "⁠⁠⁠⁠⁠⁠⁠ Is the Clench Relief® Mouthpiece Right for You?" at bounding box center [335, 149] width 167 height 53
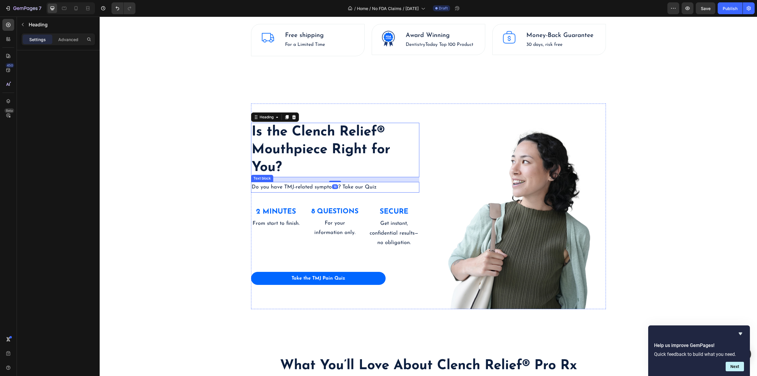
click at [289, 188] on p "Do you have TMJ-related symptoms? Take our Quiz" at bounding box center [335, 186] width 167 height 9
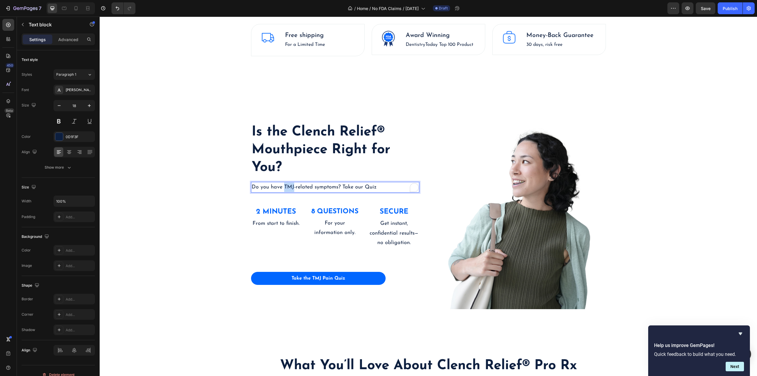
click at [289, 188] on p "Do you have TMJ-related symptoms? Take our Quiz" at bounding box center [335, 186] width 167 height 9
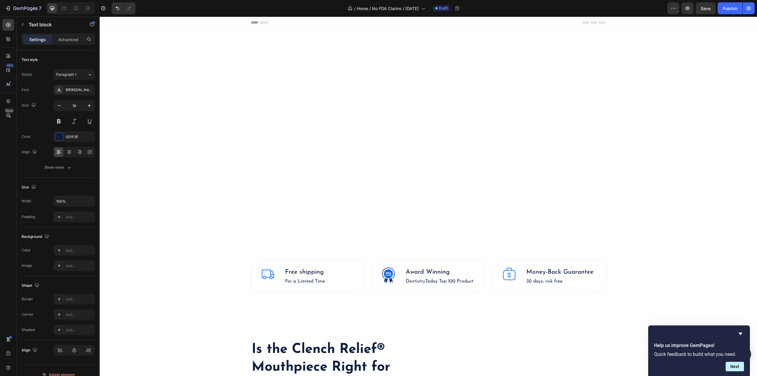
scroll to position [237, 0]
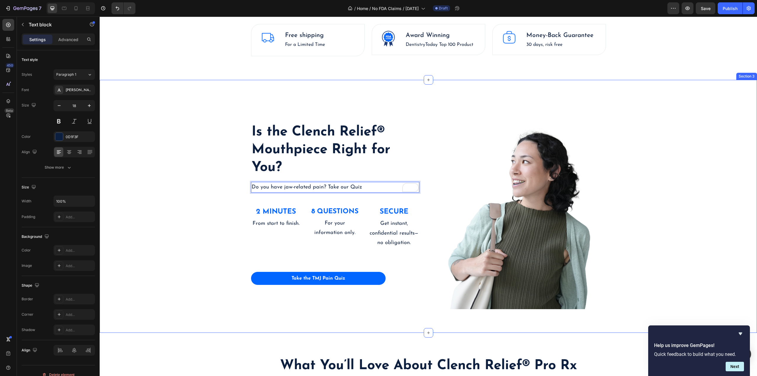
click at [208, 185] on div "⁠⁠⁠⁠⁠⁠⁠ Is the Clench Relief® Mouthpiece Right for You? Heading Do you have jaw…" at bounding box center [428, 205] width 648 height 205
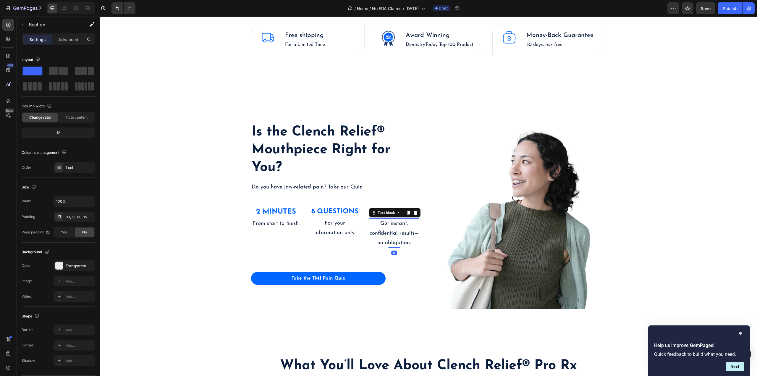
click at [400, 234] on p "Get instant, confidential results—no obligation." at bounding box center [394, 233] width 49 height 29
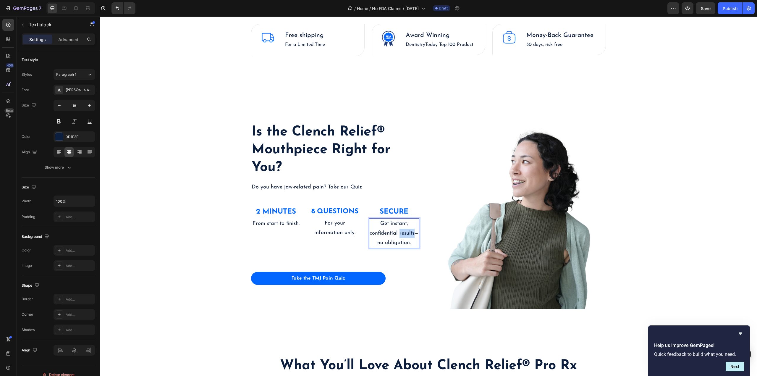
click at [400, 234] on p "Get instant, confidential results—no obligation." at bounding box center [394, 233] width 49 height 29
click at [395, 242] on p "Get instant, confidential results—no obligation." at bounding box center [394, 233] width 49 height 29
click at [739, 333] on icon "Hide survey" at bounding box center [741, 333] width 4 height 3
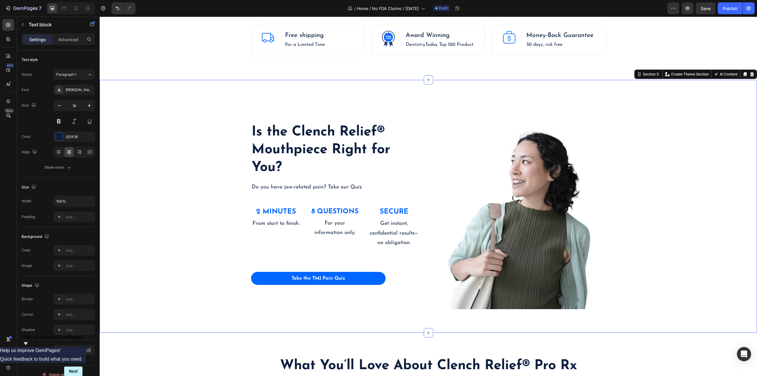
click at [183, 204] on div "⁠⁠⁠⁠⁠⁠⁠ Is the Clench Relief® Mouthpiece Right for You? Heading Do you have jaw…" at bounding box center [428, 205] width 648 height 205
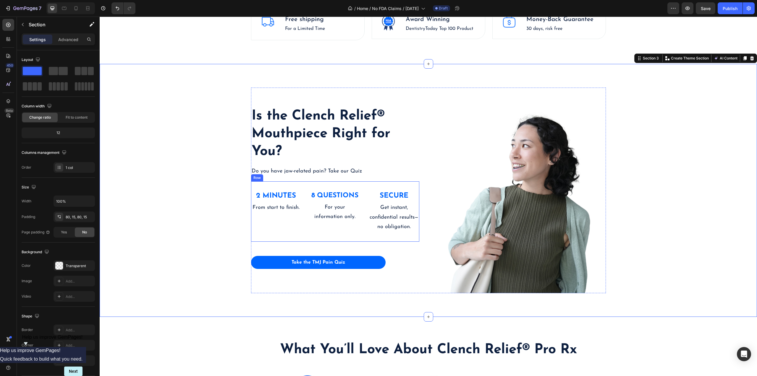
scroll to position [325, 0]
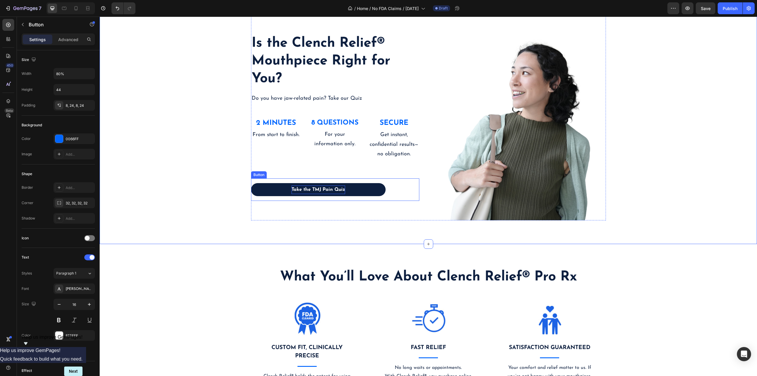
click at [324, 187] on strong "Take the TMJ Pain Quiz" at bounding box center [319, 189] width 54 height 5
drag, startPoint x: 311, startPoint y: 188, endPoint x: 330, endPoint y: 190, distance: 19.0
click at [330, 190] on strong "Take the TMJ Pain Quiz" at bounding box center [319, 189] width 54 height 5
drag, startPoint x: 220, startPoint y: 173, endPoint x: 279, endPoint y: 171, distance: 58.8
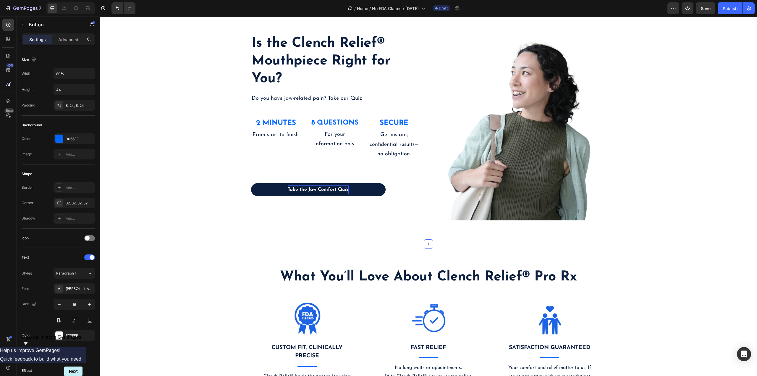
click at [220, 173] on div "⁠⁠⁠⁠⁠⁠⁠ Is the Clench Relief® Mouthpiece Right for You? Heading Do you have jaw…" at bounding box center [428, 117] width 648 height 205
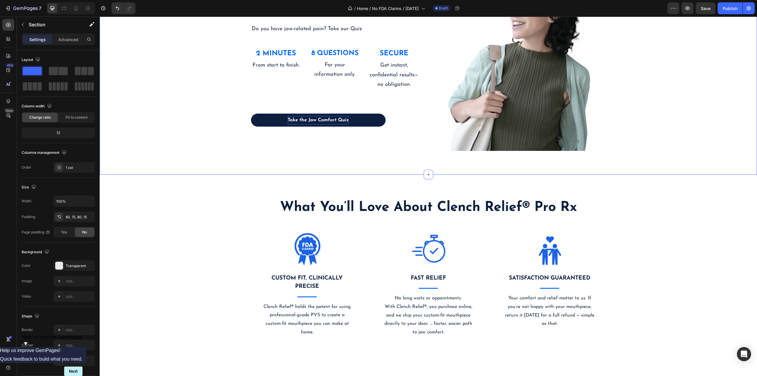
scroll to position [414, 0]
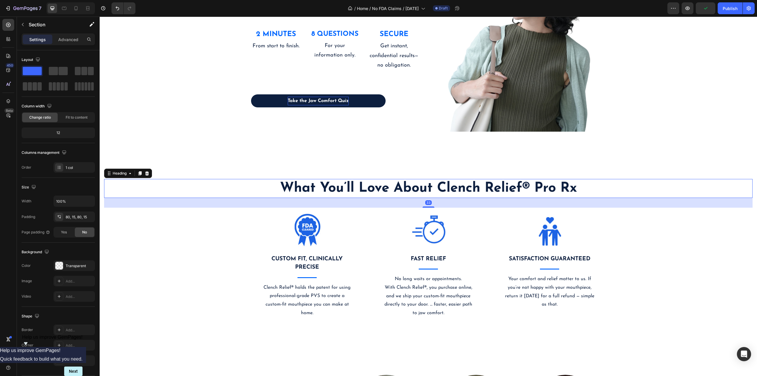
click at [543, 187] on strong "What You’ll Love About Clench Relief® Pro Rx" at bounding box center [428, 188] width 297 height 14
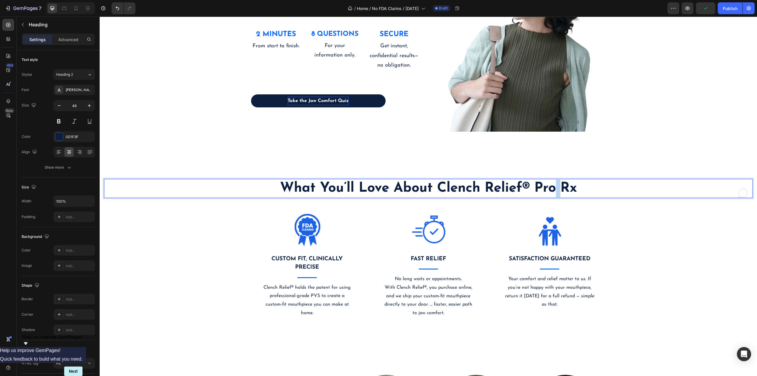
click at [552, 187] on strong "What You’ll Love About Clench Relief® Pro Rx" at bounding box center [428, 188] width 297 height 14
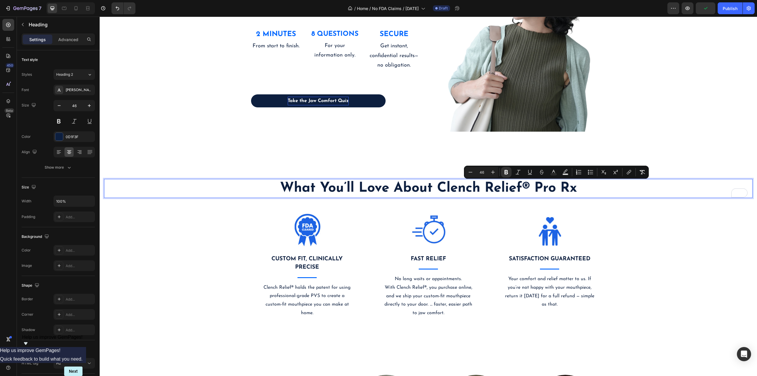
click at [543, 188] on strong "What You’ll Love About Clench Relief® Pro Rx" at bounding box center [428, 188] width 297 height 14
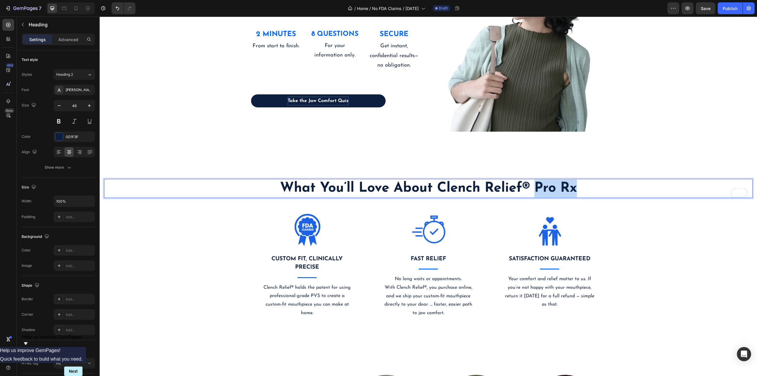
drag, startPoint x: 551, startPoint y: 188, endPoint x: 578, endPoint y: 191, distance: 27.4
click at [578, 191] on p "What You’ll Love About Clench Relief® Pro Rx" at bounding box center [428, 188] width 647 height 18
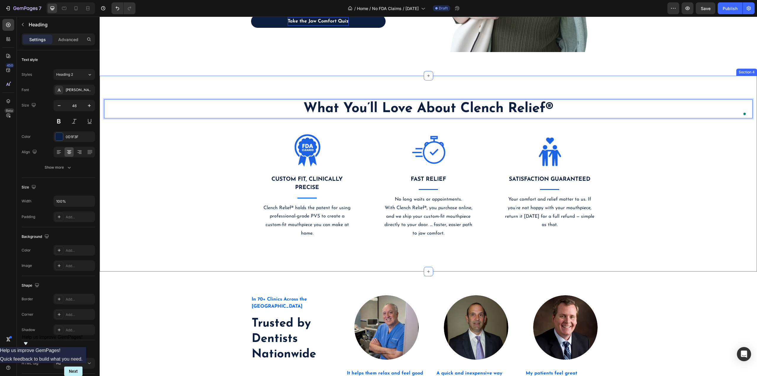
scroll to position [503, 0]
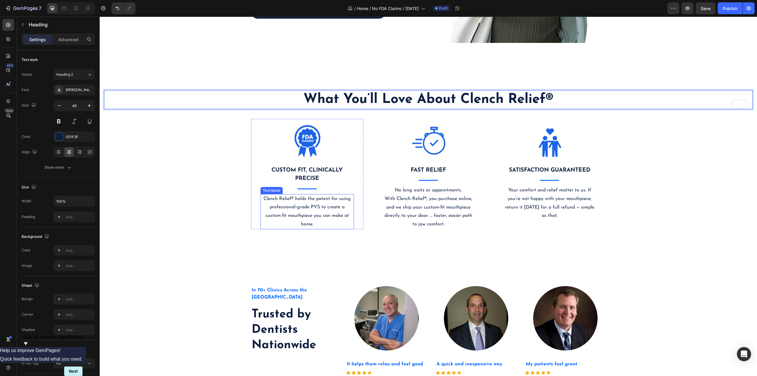
click at [321, 210] on p "Clench Relief® holds the patent for using professional-grade PVS to create a cu…" at bounding box center [307, 212] width 92 height 34
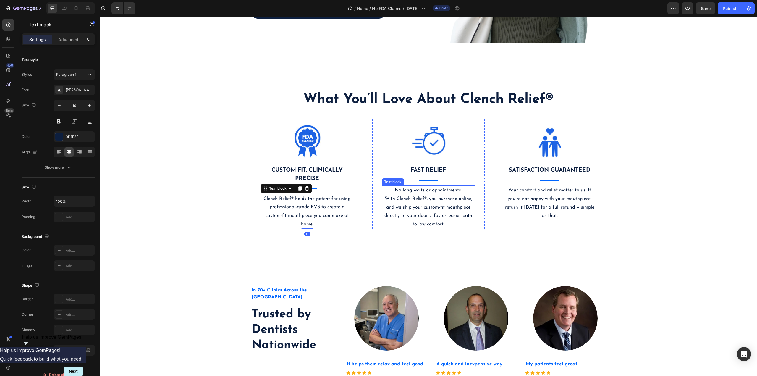
click at [422, 199] on p "No long waits or appointments. With Clench Relief®, you purchase online, and we…" at bounding box center [428, 207] width 92 height 43
click at [544, 195] on p "Your comfort and relief matter to us. If you’re not happy with your mouthpiece,…" at bounding box center [550, 203] width 92 height 34
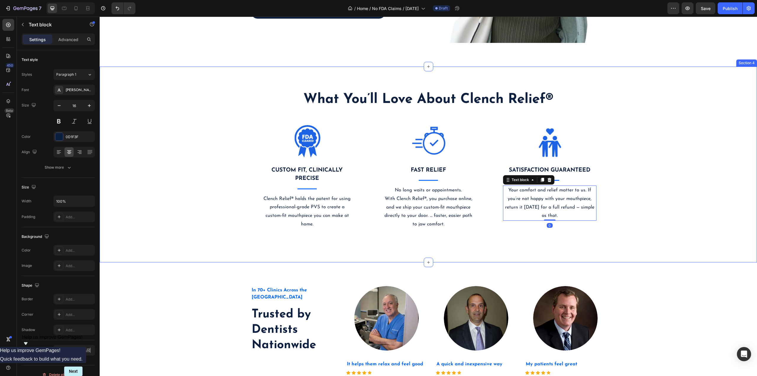
click at [653, 201] on div "⁠⁠⁠⁠⁠⁠⁠ What You’ll Love About Clench Relief® Heading Image CUSTOM FIT, CLINICA…" at bounding box center [428, 164] width 648 height 148
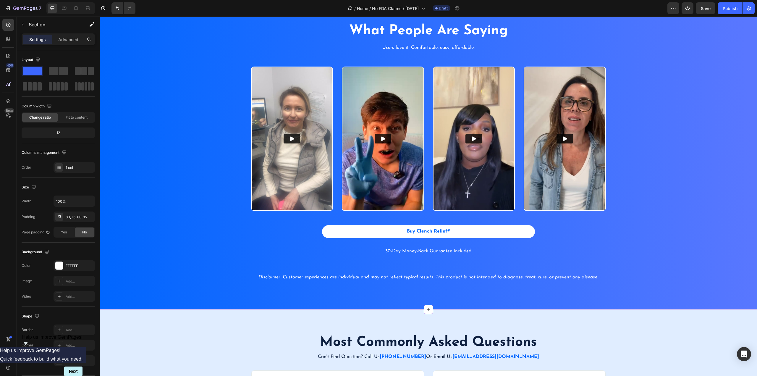
scroll to position [1035, 0]
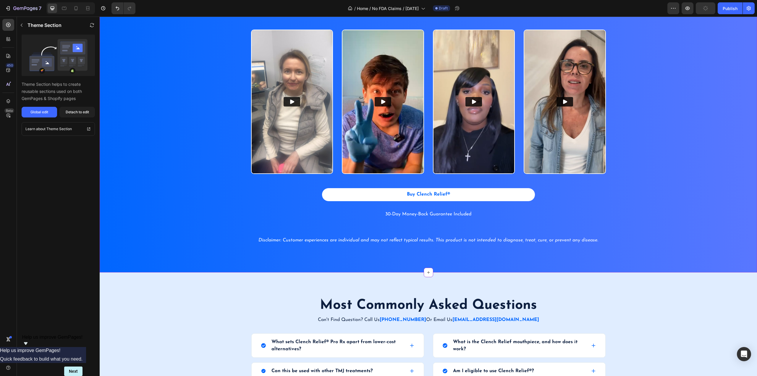
click at [313, 242] on icon "Disclaimer: Customer experiences are individual and may not reflect typical res…" at bounding box center [428, 240] width 340 height 5
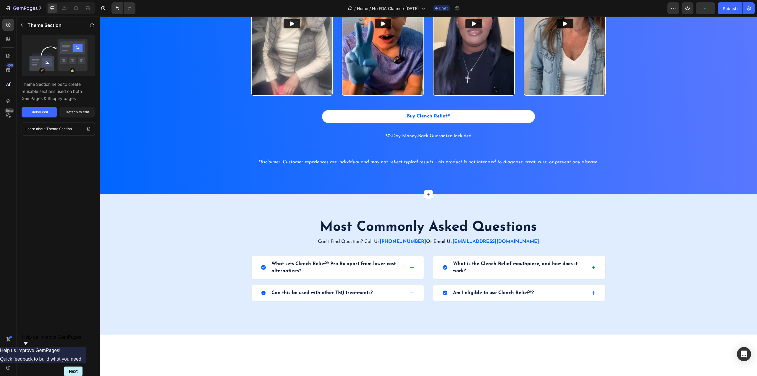
scroll to position [1124, 0]
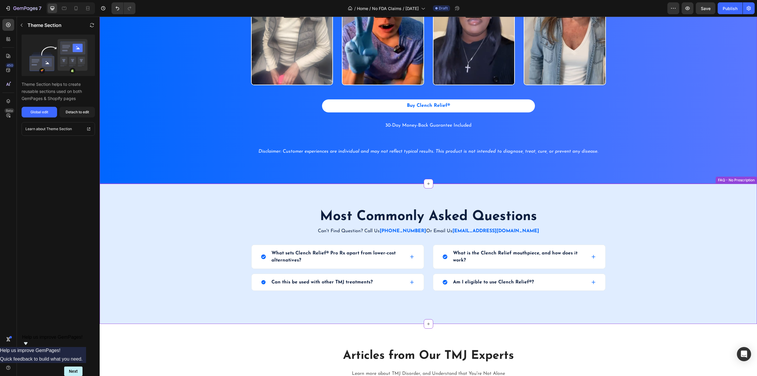
click at [327, 253] on p "What sets Clench Relief® Pro Rx apart from lower-cost alternatives?" at bounding box center [337, 257] width 132 height 14
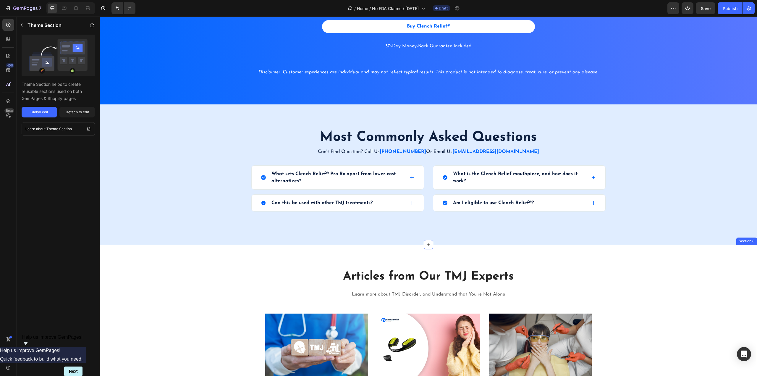
scroll to position [1183, 0]
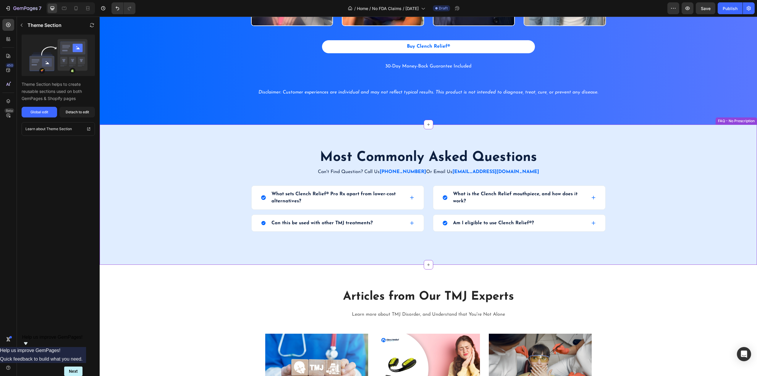
click at [410, 195] on icon at bounding box center [412, 197] width 5 height 5
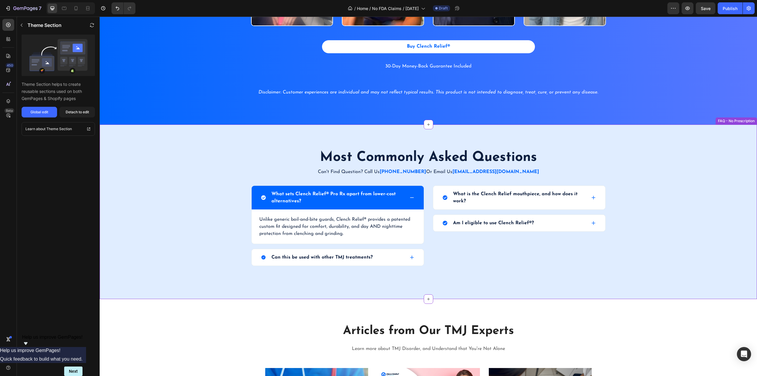
click at [410, 258] on icon at bounding box center [412, 257] width 5 height 5
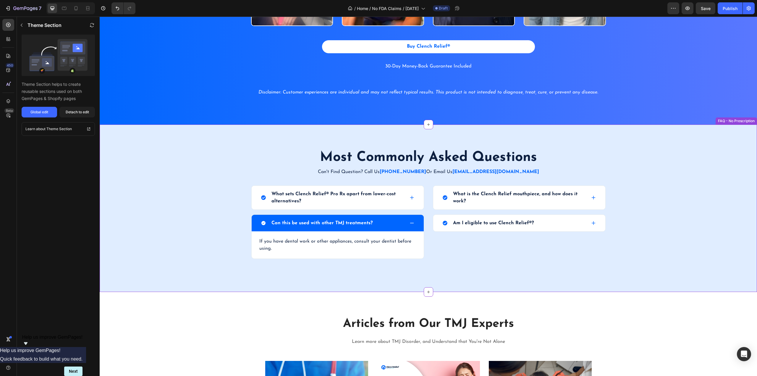
click at [410, 199] on icon at bounding box center [412, 197] width 5 height 5
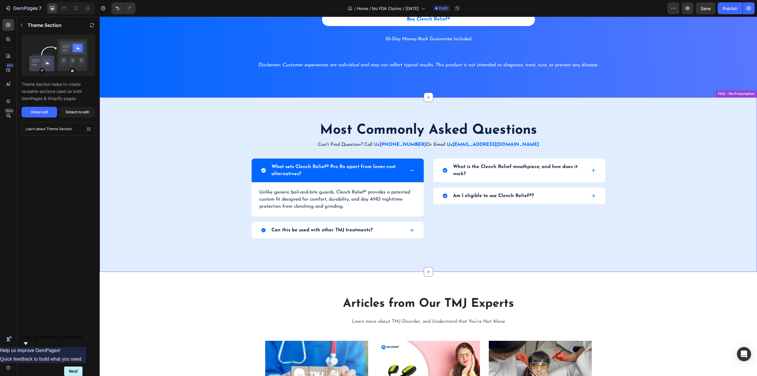
scroll to position [1212, 0]
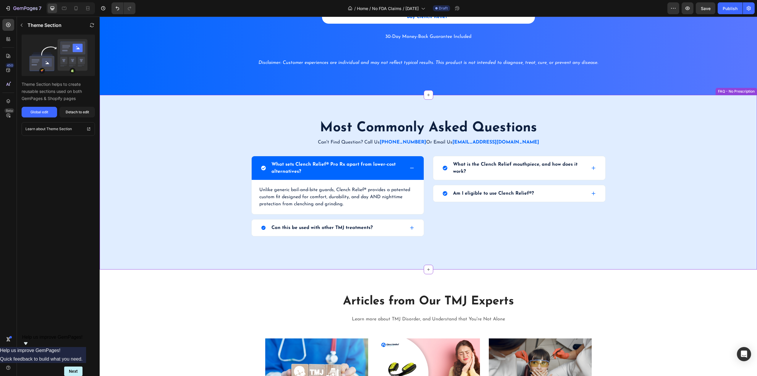
click at [365, 164] on p "What sets Clench Relief® Pro Rx apart from lower-cost alternatives?" at bounding box center [337, 168] width 132 height 14
click at [36, 109] on button "Global edit" at bounding box center [39, 112] width 35 height 11
click at [591, 166] on icon at bounding box center [593, 168] width 5 height 5
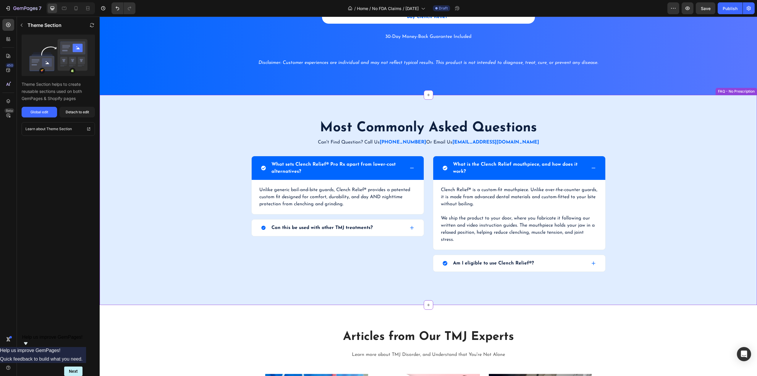
click at [476, 204] on p "Clench Relief® is a custom-fit mouthpiece. Unlike over-the-counter guards, it i…" at bounding box center [519, 196] width 157 height 21
click at [464, 198] on p "Clench Relief® is a custom-fit mouthpiece. Unlike over-the-counter guards, it i…" at bounding box center [519, 196] width 157 height 21
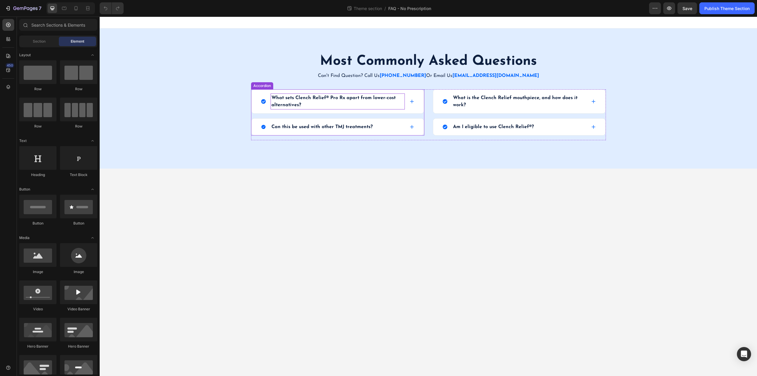
click at [352, 107] on p "What sets Clench Relief® Pro Rx apart from lower-cost alternatives?" at bounding box center [337, 101] width 132 height 14
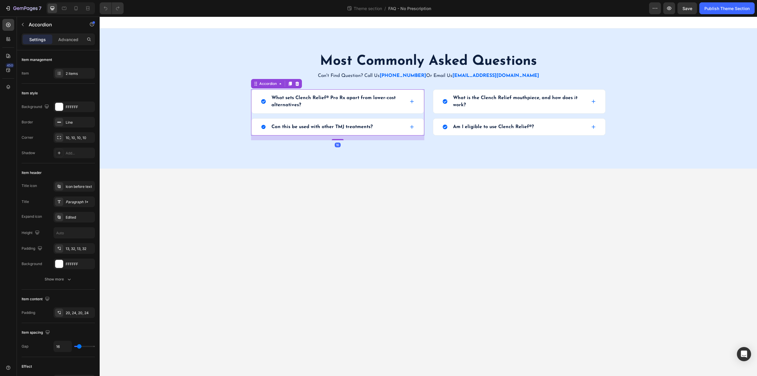
click at [420, 103] on div "What sets Clench Relief® Pro Rx apart from lower-cost alternatives?" at bounding box center [338, 102] width 172 height 24
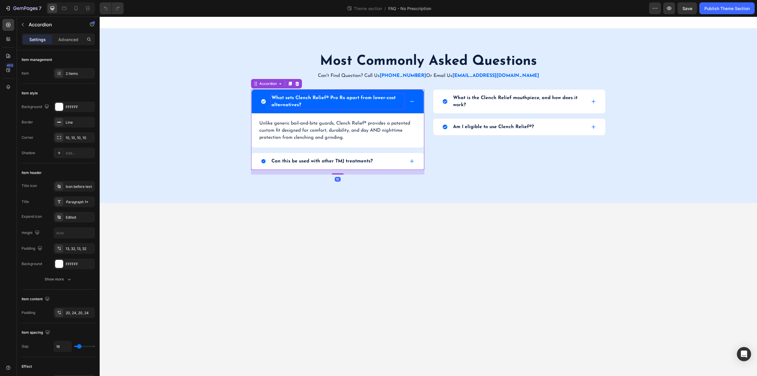
click at [323, 95] on p "What sets Clench Relief® Pro Rx apart from lower-cost alternatives?" at bounding box center [337, 101] width 132 height 14
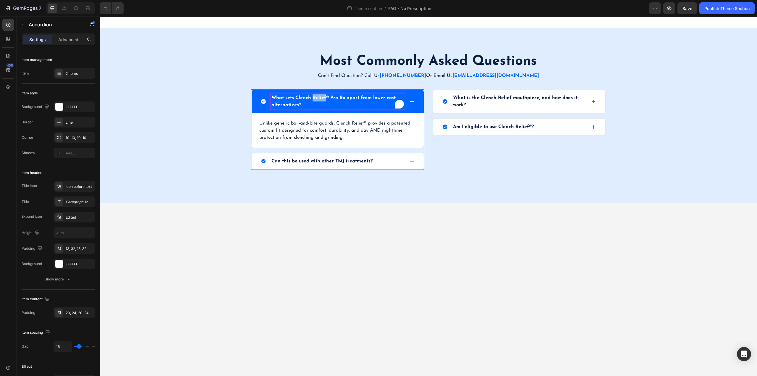
click at [323, 95] on p "What sets Clench Relief® Pro Rx apart from lower-cost alternatives?" at bounding box center [337, 101] width 132 height 14
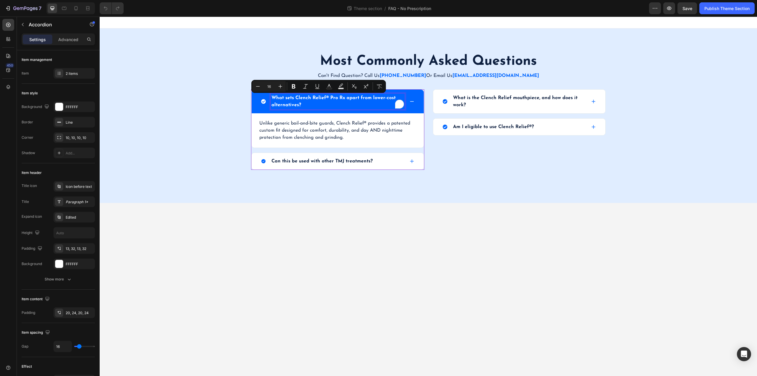
click at [343, 97] on p "What sets Clench Relief® Pro Rx apart from lower-cost alternatives?" at bounding box center [337, 101] width 132 height 14
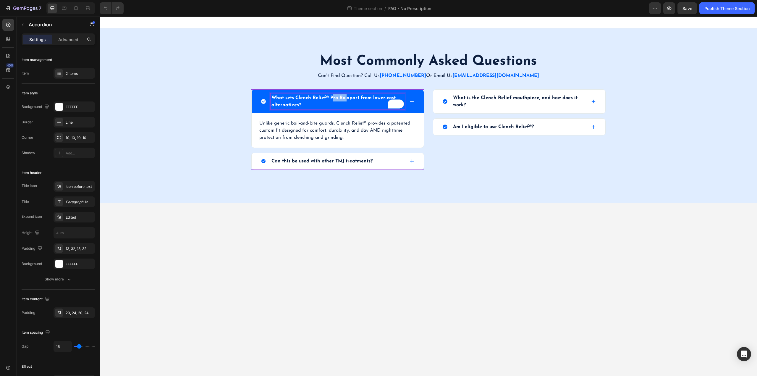
drag, startPoint x: 347, startPoint y: 97, endPoint x: 331, endPoint y: 98, distance: 16.0
click at [331, 98] on p "What sets Clench Relief® Pro Rx apart from lower-cost alternatives?" at bounding box center [337, 101] width 132 height 14
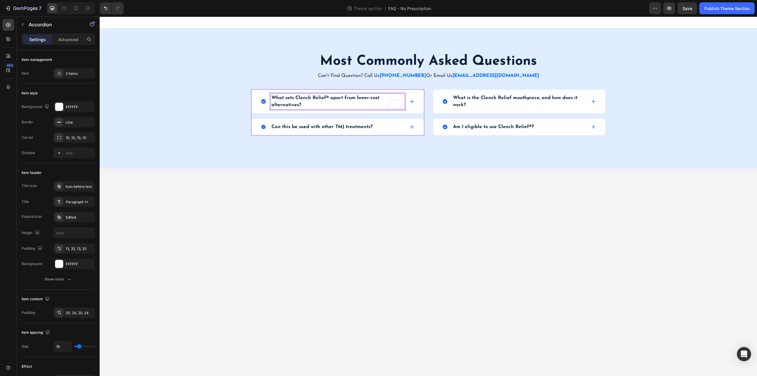
click at [410, 102] on icon at bounding box center [412, 101] width 5 height 5
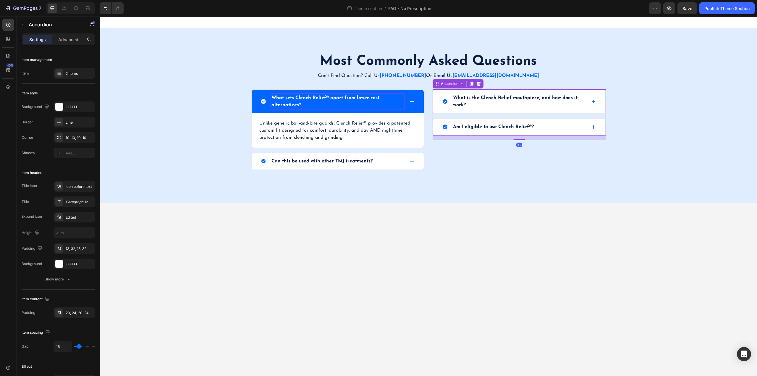
click at [596, 99] on div "What is the Clench Relief mouthpiece, and how does it work?" at bounding box center [519, 102] width 172 height 24
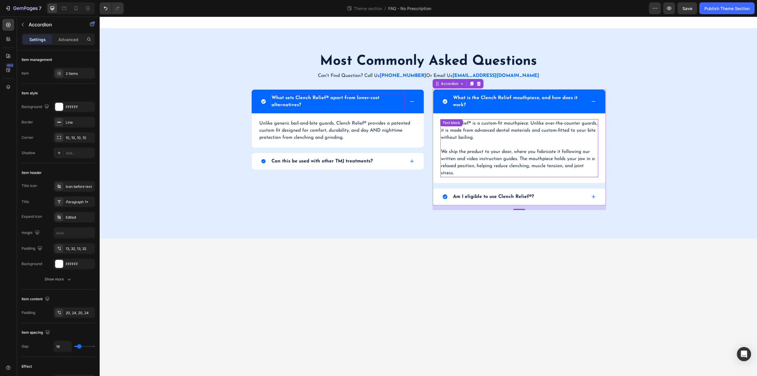
click at [476, 136] on p "Clench Relief® is a custom-fit mouthpiece. Unlike over-the-counter guards, it i…" at bounding box center [519, 130] width 157 height 21
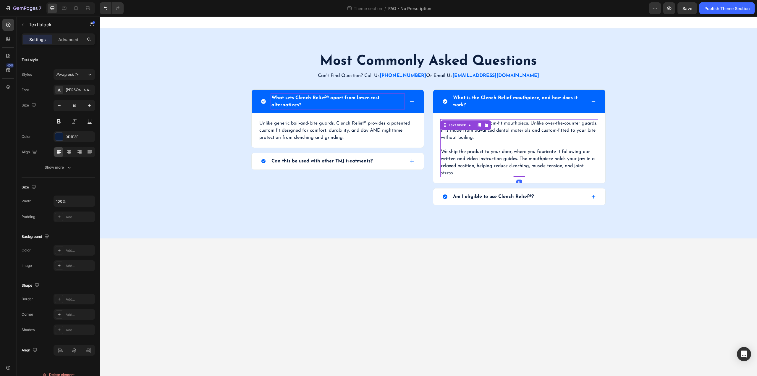
click at [476, 136] on p "Clench Relief® is a custom-fit mouthpiece. Unlike over-the-counter guards, it i…" at bounding box center [519, 130] width 157 height 21
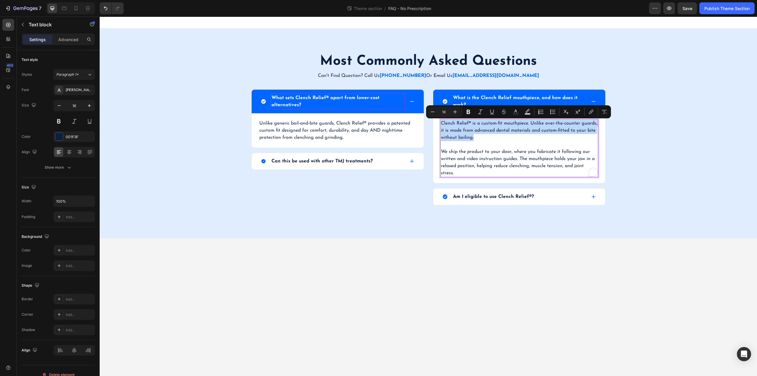
click at [482, 136] on p "Clench Relief® is a custom-fit mouthpiece. Unlike over-the-counter guards, it i…" at bounding box center [519, 130] width 157 height 21
drag, startPoint x: 485, startPoint y: 137, endPoint x: 439, endPoint y: 123, distance: 48.6
click at [439, 123] on div "Clench Relief® is a custom-fit mouthpiece. Unlike over-the-counter guards, it i…" at bounding box center [519, 148] width 172 height 70
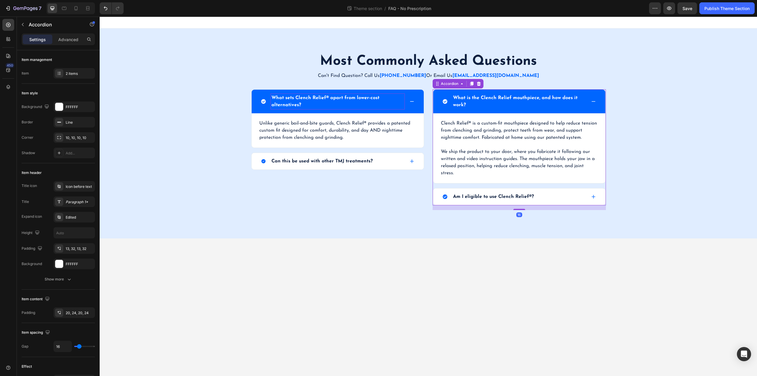
click at [561, 195] on div "Am I eligible to use Clench Relief®?" at bounding box center [515, 196] width 144 height 9
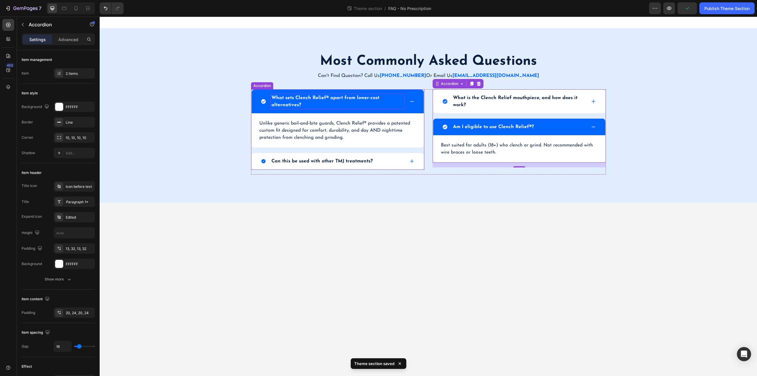
click at [406, 161] on div "Can this be used with other TMJ treatments?" at bounding box center [338, 161] width 172 height 17
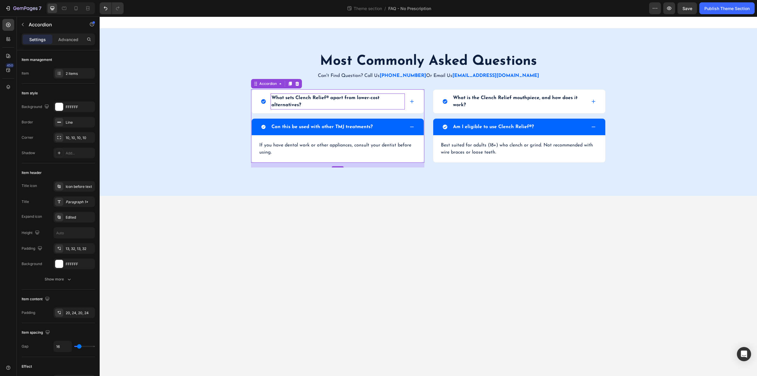
click at [407, 131] on div "Can this be used with other TMJ treatments?" at bounding box center [338, 127] width 172 height 17
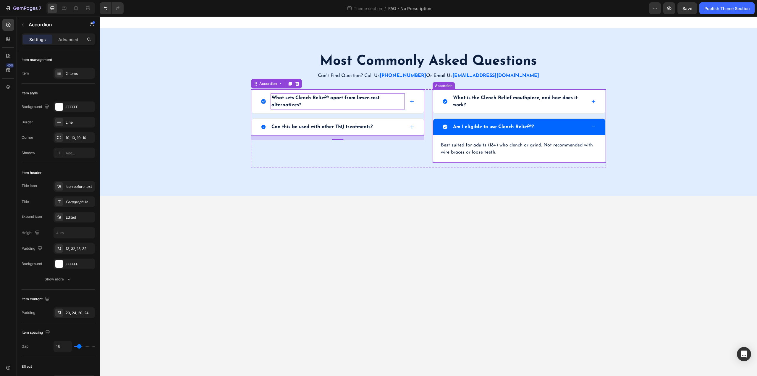
click at [597, 127] on div "Am I eligible to use Clench Relief®?" at bounding box center [519, 127] width 172 height 17
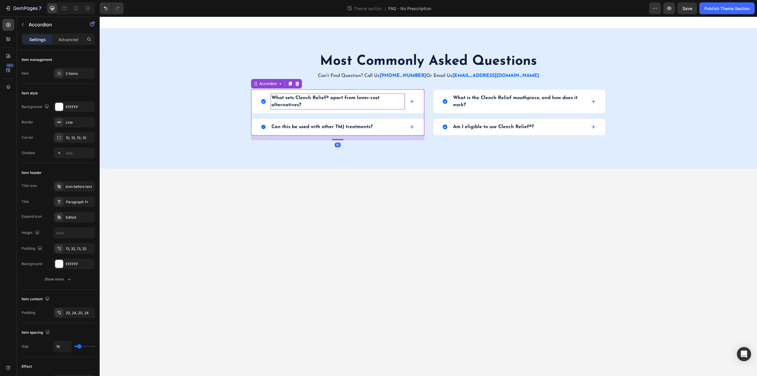
click at [418, 101] on div "What sets Clench Relief® apart from lower-cost alternatives?" at bounding box center [338, 102] width 172 height 24
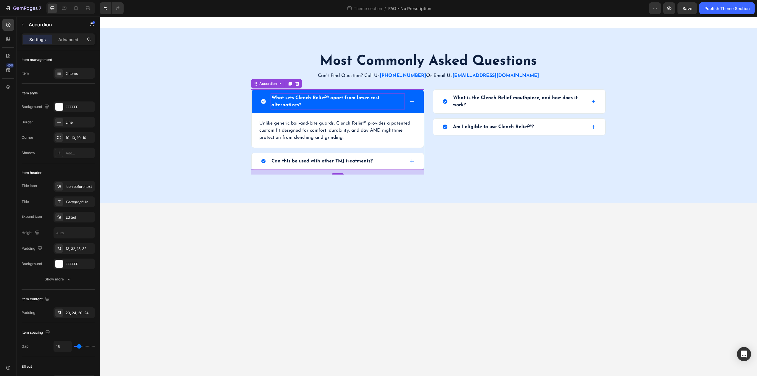
click at [410, 159] on icon at bounding box center [412, 161] width 5 height 5
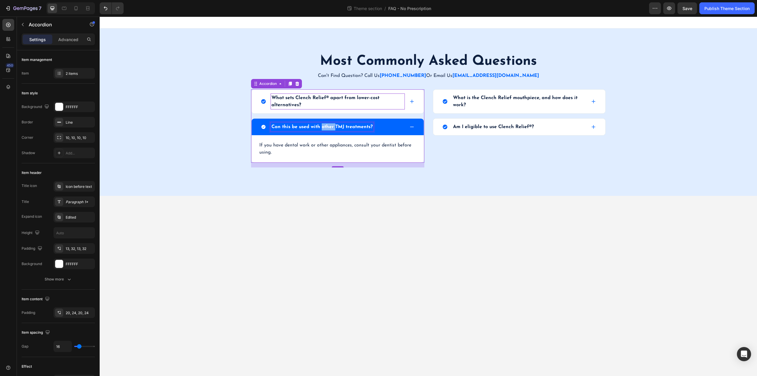
click at [326, 125] on p "Can this be used with other TMJ treatments?" at bounding box center [321, 126] width 101 height 7
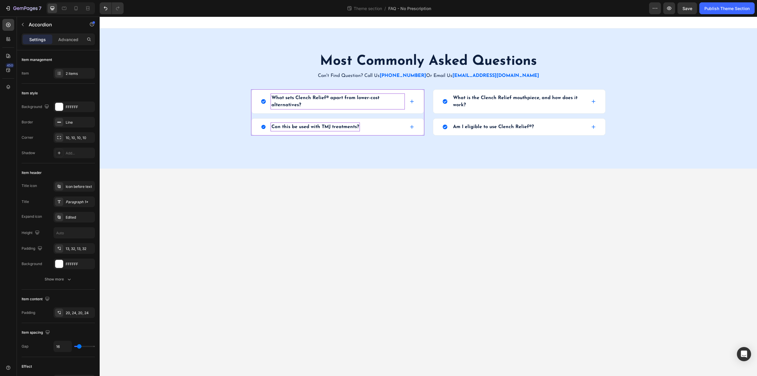
click at [412, 128] on icon at bounding box center [412, 127] width 4 height 4
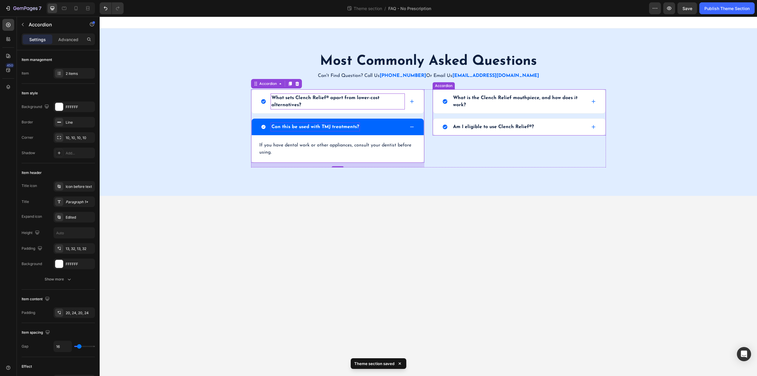
click at [548, 129] on div "Am I eligible to use Clench Relief®?" at bounding box center [515, 126] width 144 height 9
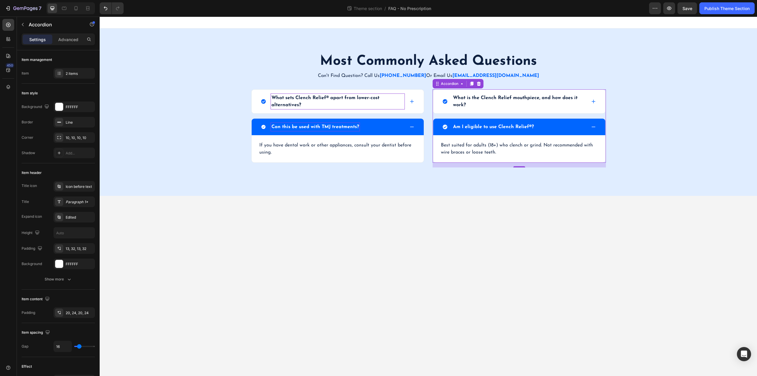
click at [595, 101] on icon at bounding box center [593, 101] width 5 height 5
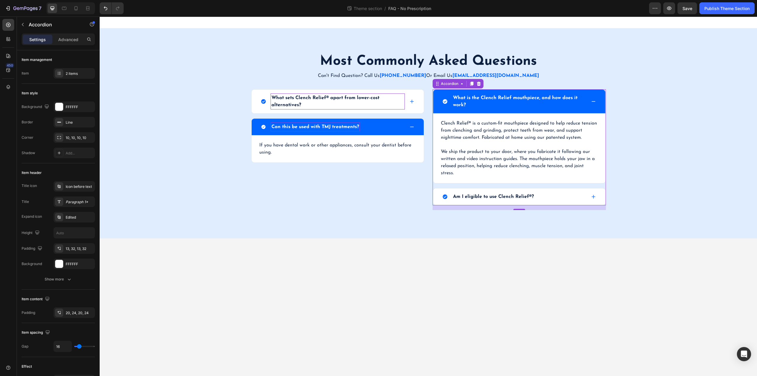
click at [591, 101] on icon at bounding box center [593, 101] width 5 height 5
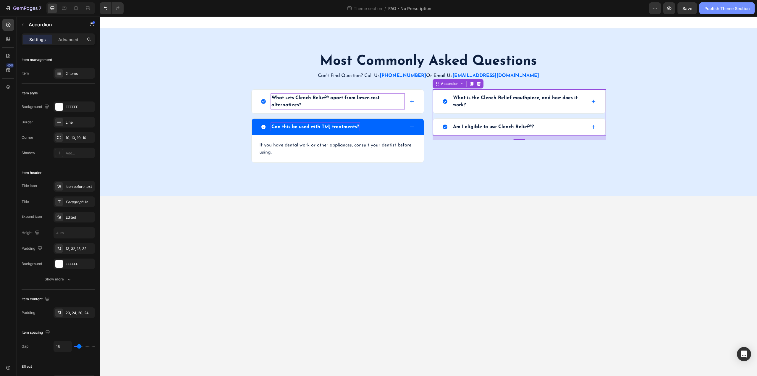
click at [707, 10] on div "Publish Theme Section" at bounding box center [726, 8] width 45 height 6
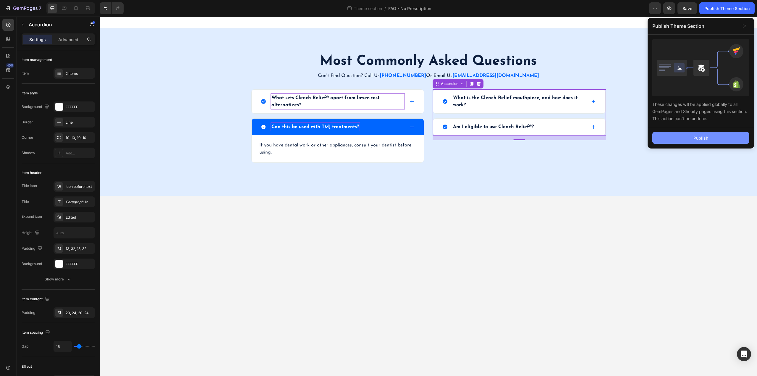
click at [705, 135] on div "Publish" at bounding box center [700, 138] width 15 height 6
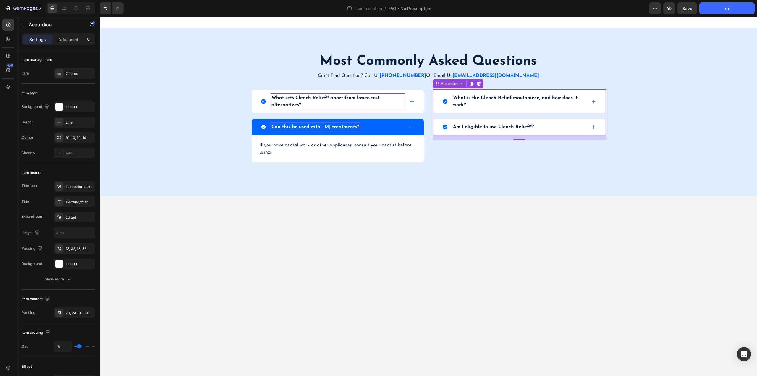
click at [596, 126] on div "Am I eligible to use Clench Relief®?" at bounding box center [519, 127] width 172 height 17
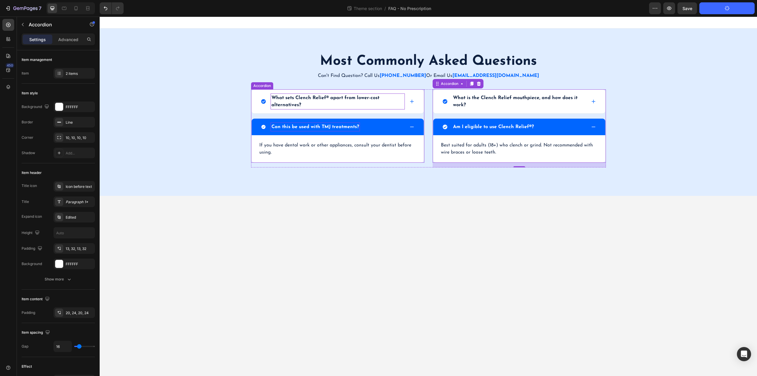
click at [412, 102] on icon at bounding box center [412, 102] width 4 height 4
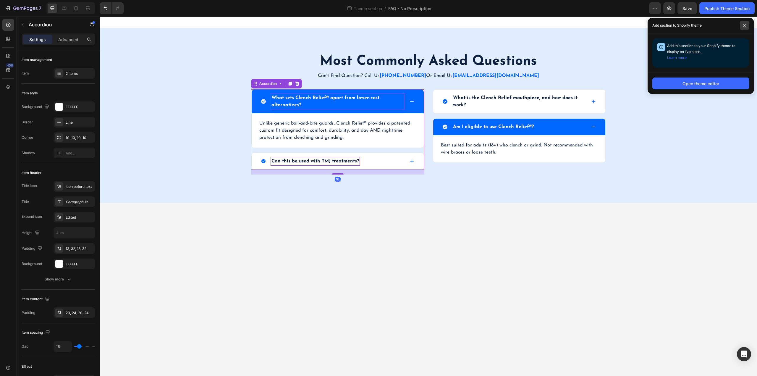
click at [745, 23] on span at bounding box center [744, 25] width 9 height 9
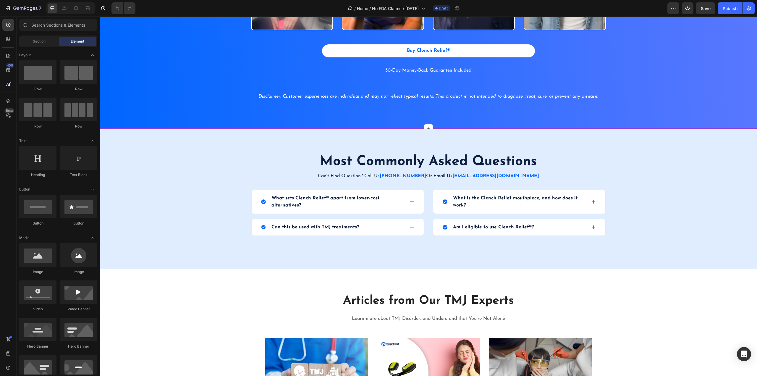
scroll to position [1076, 0]
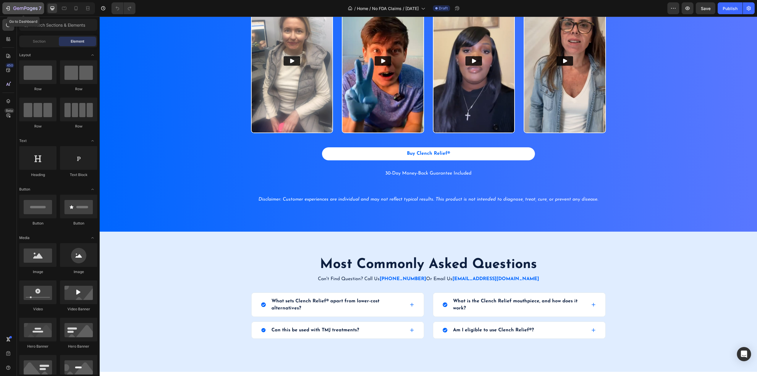
click at [10, 7] on icon "button" at bounding box center [8, 8] width 3 height 4
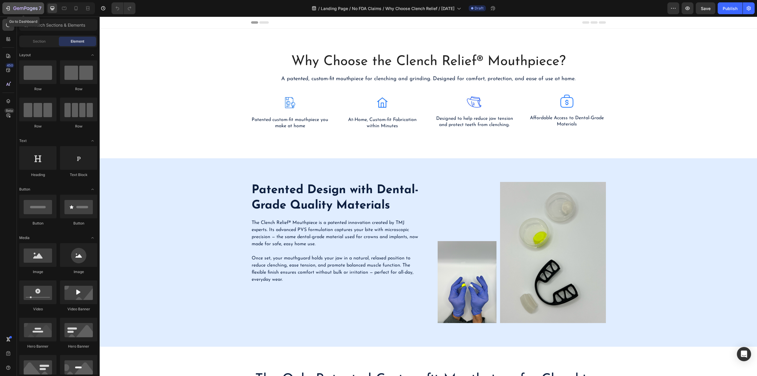
click at [6, 5] on div "7" at bounding box center [23, 8] width 36 height 7
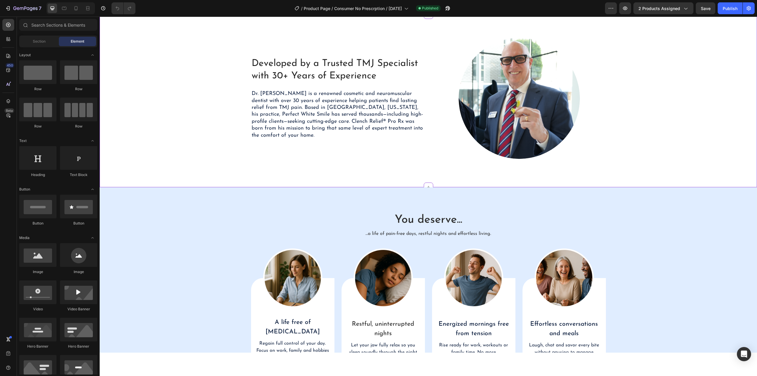
scroll to position [680, 0]
